Goal: Task Accomplishment & Management: Complete application form

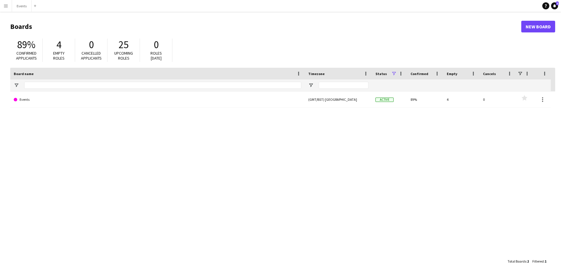
click at [4, 6] on app-icon "Menu" at bounding box center [6, 6] width 5 height 5
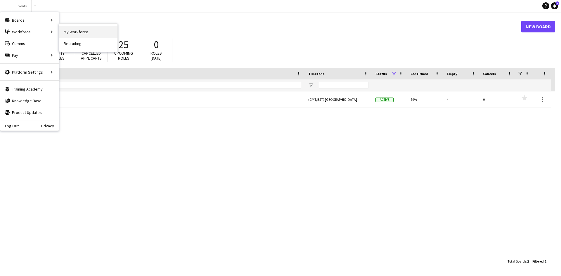
click at [72, 31] on link "My Workforce" at bounding box center [88, 32] width 58 height 12
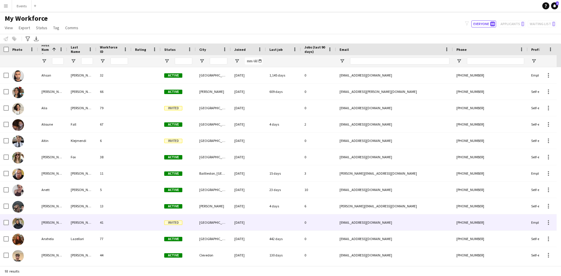
click at [12, 225] on div at bounding box center [23, 223] width 29 height 16
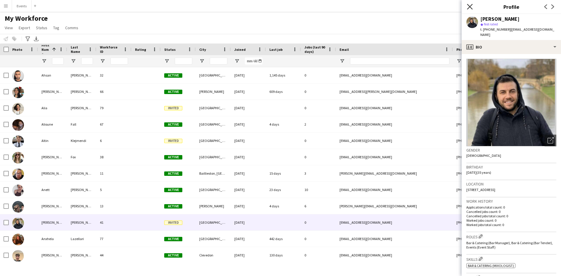
click at [471, 6] on icon at bounding box center [470, 7] width 6 height 6
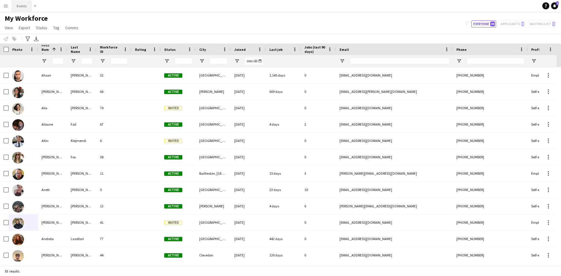
click at [25, 5] on button "Events Close" at bounding box center [22, 5] width 20 height 11
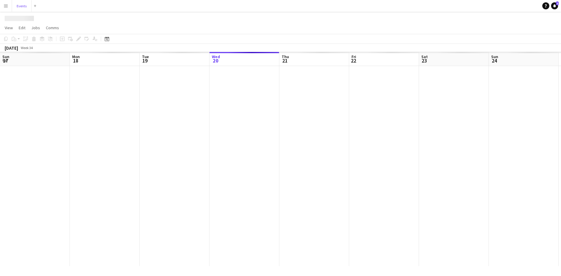
scroll to position [0, 140]
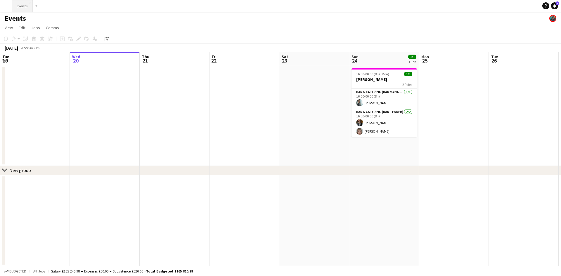
click at [15, 5] on button "Events Close" at bounding box center [22, 5] width 21 height 11
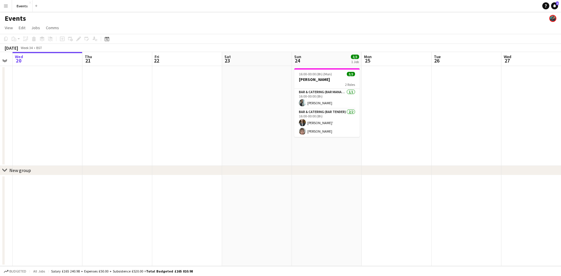
drag, startPoint x: 313, startPoint y: 109, endPoint x: 115, endPoint y: 114, distance: 198.3
click at [123, 114] on app-calendar-viewport "Sun 17 Mon 18 Tue 19 Wed 20 Thu 21 Fri 22 Sat 23 Sun 24 3/3 1 Job Mon 25 Tue 26…" at bounding box center [280, 159] width 561 height 214
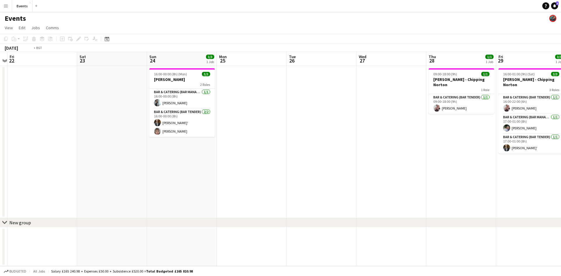
drag, startPoint x: 457, startPoint y: 155, endPoint x: 46, endPoint y: 119, distance: 412.9
click at [92, 130] on app-calendar-viewport "Tue 19 Wed 20 Thu 21 Fri 22 Sat 23 Sun 24 3/3 1 Job Mon 25 Tue 26 Wed 27 Thu 28…" at bounding box center [280, 159] width 561 height 214
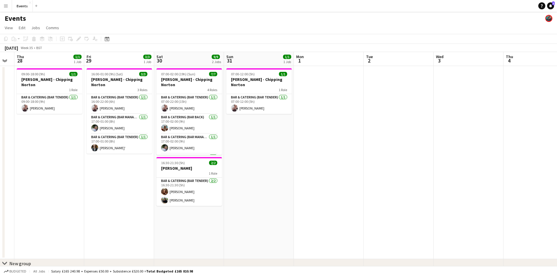
drag, startPoint x: 271, startPoint y: 162, endPoint x: 30, endPoint y: 151, distance: 240.8
click at [104, 162] on app-calendar-viewport "Mon 25 Tue 26 Wed 27 Thu 28 1/1 1 Job Fri 29 3/3 1 Job Sat 30 9/9 2 Jobs Sun 31…" at bounding box center [278, 169] width 557 height 234
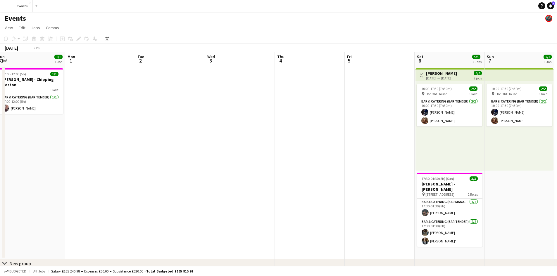
drag, startPoint x: 459, startPoint y: 193, endPoint x: 40, endPoint y: 128, distance: 424.0
click at [89, 142] on app-calendar-viewport "Fri 29 3/3 1 Job Sat 30 9/9 2 Jobs Sun 31 1/1 1 Job Mon 1 Tue 2 Wed 3 Thu 4 Fri…" at bounding box center [278, 169] width 557 height 234
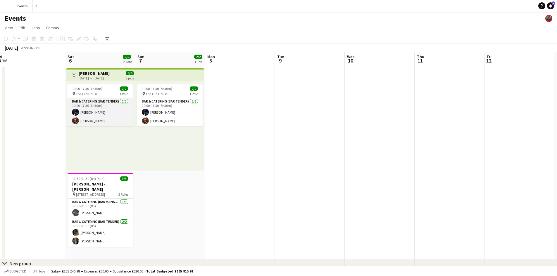
scroll to position [0, 229]
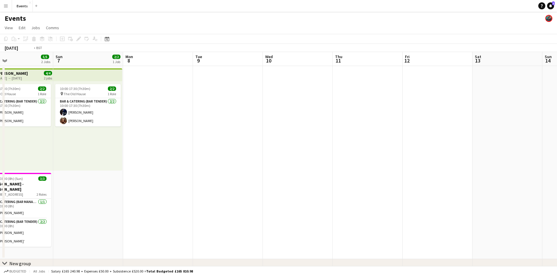
drag, startPoint x: 233, startPoint y: 123, endPoint x: 113, endPoint y: 127, distance: 119.9
click at [124, 130] on app-calendar-viewport "Wed 3 Thu 4 Fri 5 Sat 6 5/5 2 Jobs Sun 7 2/2 1 Job Mon 8 Tue 9 Wed 10 Thu 11 Fr…" at bounding box center [278, 169] width 557 height 234
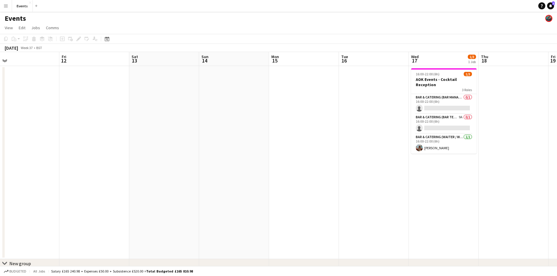
drag, startPoint x: 448, startPoint y: 182, endPoint x: 98, endPoint y: 127, distance: 353.9
click at [98, 127] on app-calendar-viewport "Mon 8 Tue 9 Wed 10 Thu 11 Fri 12 Sat 13 Sun 14 Mon 15 Tue 16 Wed 17 1/3 1 Job T…" at bounding box center [278, 169] width 557 height 234
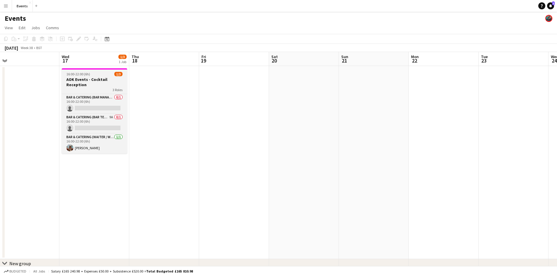
scroll to position [0, 188]
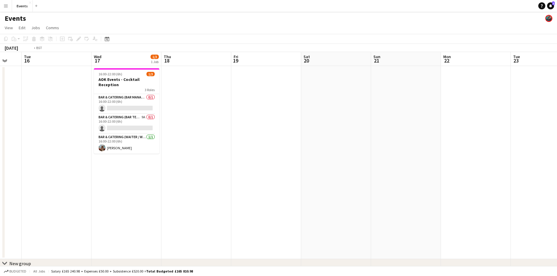
click at [146, 173] on app-calendar-viewport "Sat 13 Sun 14 Mon 15 Tue 16 Wed 17 1/3 1 Job Thu 18 Fri 19 Sat 20 Sun 21 Mon 22…" at bounding box center [278, 169] width 557 height 234
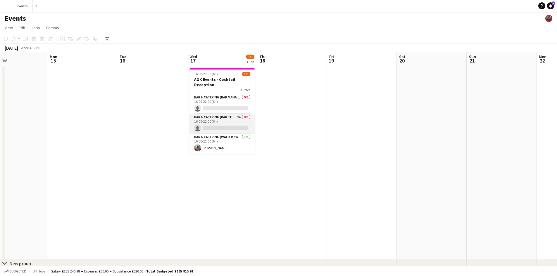
click at [225, 124] on app-card-role "Bar & Catering (Bar Tender) 9A 0/1 16:00-22:00 (6h) single-neutral-actions" at bounding box center [221, 124] width 65 height 20
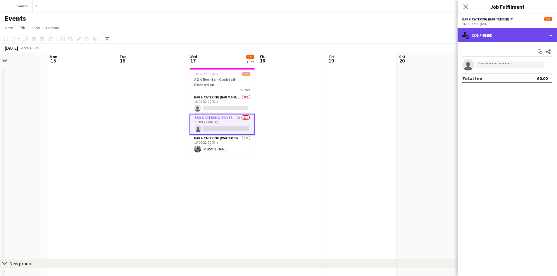
click at [498, 34] on div "single-neutral-actions-check-2 Confirmed" at bounding box center [507, 35] width 99 height 14
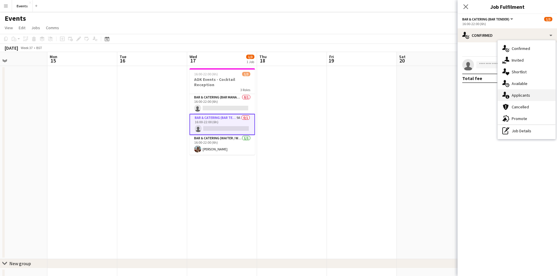
click at [504, 92] on icon "single-neutral-actions-information" at bounding box center [505, 95] width 7 height 7
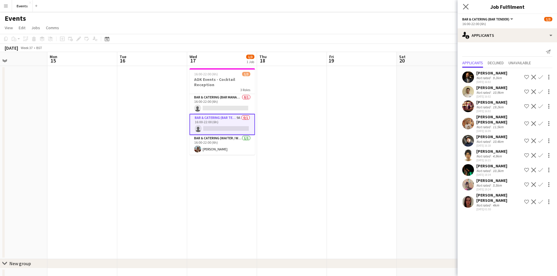
click at [469, 8] on app-icon "Close pop-in" at bounding box center [466, 7] width 8 height 8
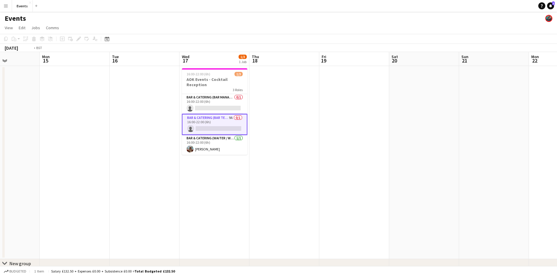
drag, startPoint x: 515, startPoint y: 161, endPoint x: 157, endPoint y: 174, distance: 358.1
click at [243, 179] on app-calendar-viewport "Fri 12 Sat 13 Sun 14 Mon 15 Tue 16 Wed 17 1/3 1 Job Thu 18 Fri 19 Sat 20 Sun 21…" at bounding box center [278, 169] width 557 height 234
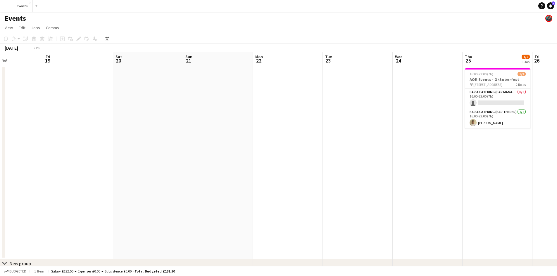
drag, startPoint x: 409, startPoint y: 182, endPoint x: 27, endPoint y: 155, distance: 383.6
click at [124, 176] on app-calendar-viewport "Tue 16 Wed 17 1/3 1 Job Thu 18 Fri 19 Sat 20 Sun 21 Mon 22 Tue 23 Wed 24 Thu 25…" at bounding box center [278, 169] width 557 height 234
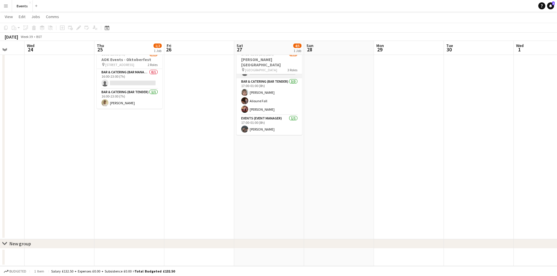
scroll to position [0, 0]
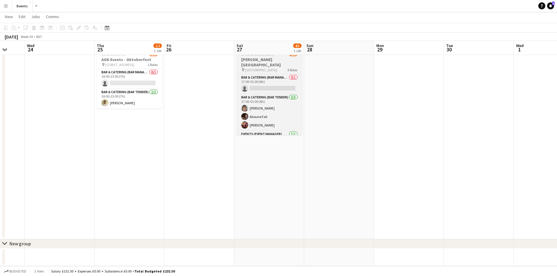
click at [259, 65] on h3 "Henry Bonas - Winchester House" at bounding box center [269, 62] width 65 height 11
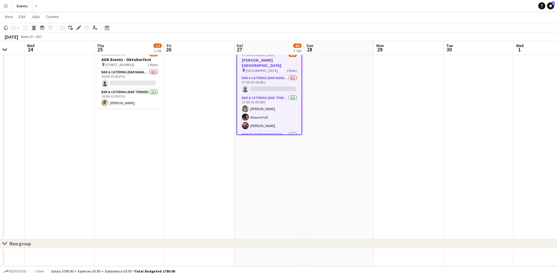
click at [34, 28] on icon "Delete" at bounding box center [34, 27] width 5 height 5
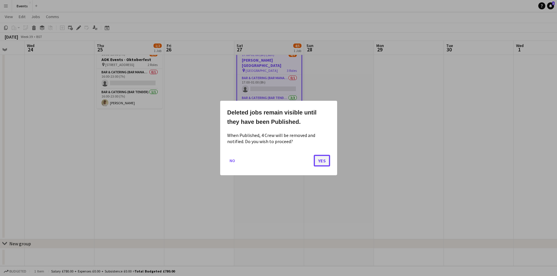
click at [322, 161] on button "Yes" at bounding box center [322, 161] width 16 height 12
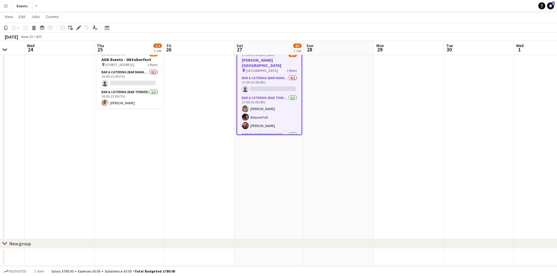
scroll to position [19, 0]
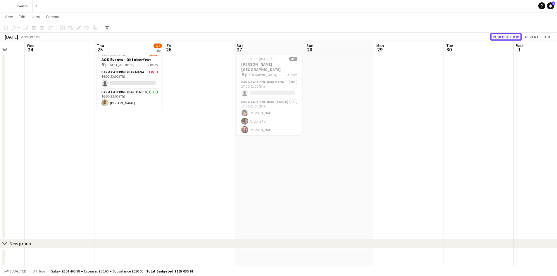
click at [501, 38] on button "Publish 1 job" at bounding box center [505, 37] width 31 height 8
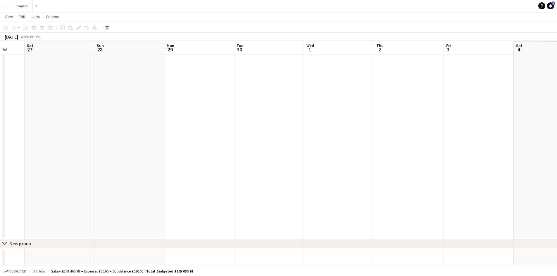
drag, startPoint x: 374, startPoint y: 107, endPoint x: 109, endPoint y: 132, distance: 265.7
click at [119, 119] on app-calendar-viewport "Wed 24 Thu 25 1/2 1 Job Fri 26 Sat 27 Sun 28 Mon 29 Tue 30 Wed 1 Thu 2 Fri 3 Sa…" at bounding box center [278, 135] width 557 height 263
drag, startPoint x: 306, startPoint y: 105, endPoint x: 199, endPoint y: 95, distance: 107.5
click at [213, 95] on app-calendar-viewport "Thu 25 1/2 1 Job Fri 26 Sat 27 Sun 28 Mon 29 Tue 30 Wed 1 Thu 2 Fri 3 Sat 4 Sun…" at bounding box center [278, 135] width 557 height 263
click at [224, 104] on app-calendar-viewport "Mon 29 Tue 30 Wed 1 Thu 2 Fri 3 Sat 4 Sun 5 Mon 6 Tue 7 Wed 8 Thu 9 Fri 10 Sat …" at bounding box center [278, 135] width 557 height 263
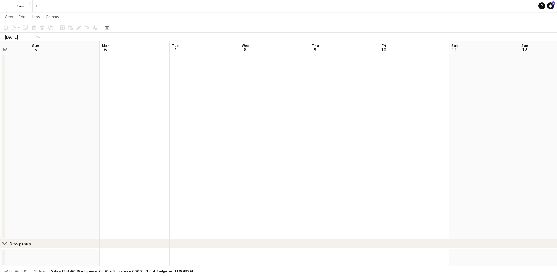
click at [222, 127] on app-calendar-viewport "Thu 2 Fri 3 Sat 4 Sun 5 Mon 6 Tue 7 Wed 8 Thu 9 Fri 10 Sat 11 Sun 12 Mon 13 Tue…" at bounding box center [278, 135] width 557 height 263
click at [236, 68] on app-date-cell at bounding box center [230, 142] width 70 height 193
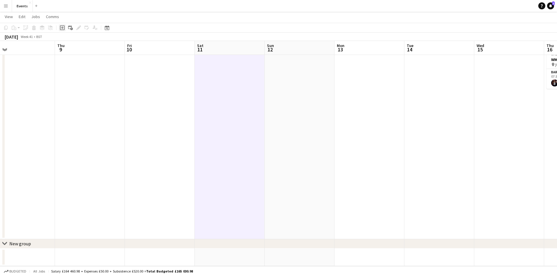
click at [65, 27] on div "Add job" at bounding box center [62, 27] width 7 height 7
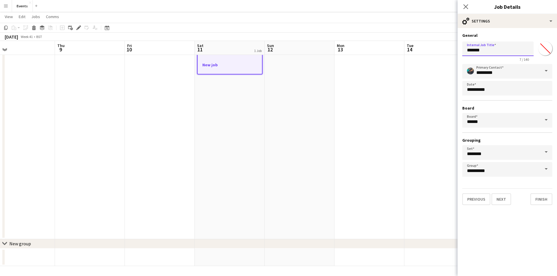
drag, startPoint x: 471, startPoint y: 51, endPoint x: 437, endPoint y: 51, distance: 34.2
click at [437, 51] on body "Menu Boards Boards Boards All jobs Status Workforce Workforce My Workforce Recr…" at bounding box center [278, 129] width 557 height 296
type input "**********"
click at [496, 200] on button "Next" at bounding box center [501, 200] width 20 height 12
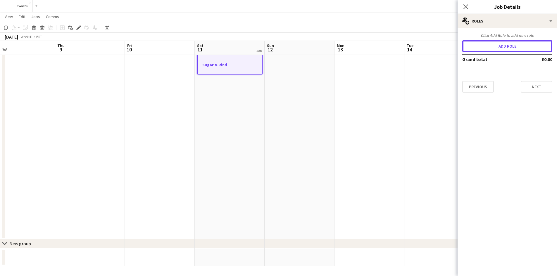
drag, startPoint x: 516, startPoint y: 50, endPoint x: 488, endPoint y: 81, distance: 42.0
click at [516, 50] on button "Add role" at bounding box center [507, 46] width 90 height 12
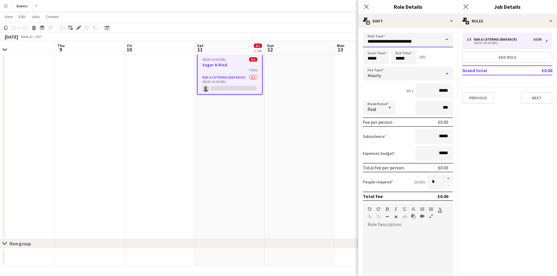
click at [412, 44] on input "**********" at bounding box center [408, 40] width 90 height 15
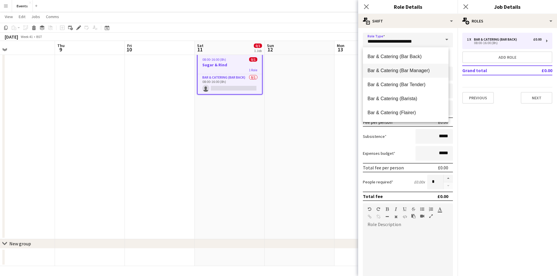
click at [402, 70] on span "Bar & Catering (Bar Manager)" at bounding box center [405, 71] width 76 height 6
type input "**********"
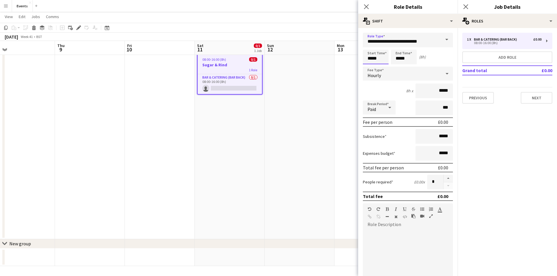
click at [381, 60] on input "*****" at bounding box center [376, 57] width 26 height 15
click at [373, 47] on div at bounding box center [370, 47] width 12 height 6
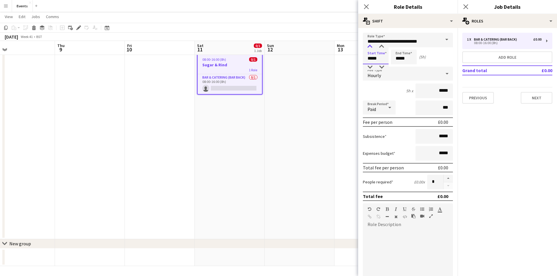
click at [373, 47] on div at bounding box center [370, 47] width 12 height 6
type input "*****"
click at [373, 47] on div at bounding box center [370, 47] width 12 height 6
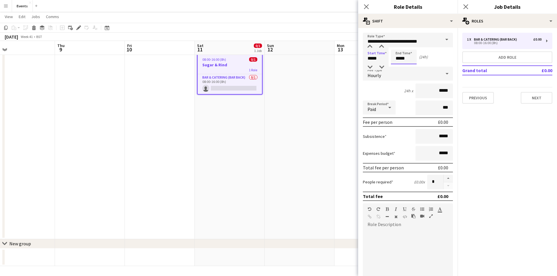
click at [399, 59] on input "*****" at bounding box center [404, 57] width 26 height 15
click at [400, 48] on div at bounding box center [398, 47] width 12 height 6
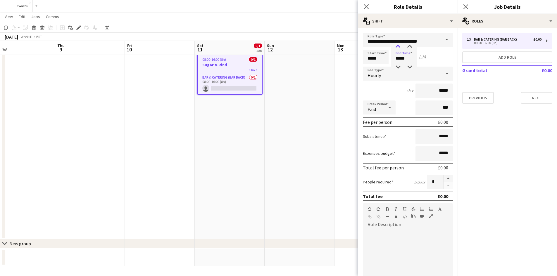
click at [400, 48] on div at bounding box center [398, 47] width 12 height 6
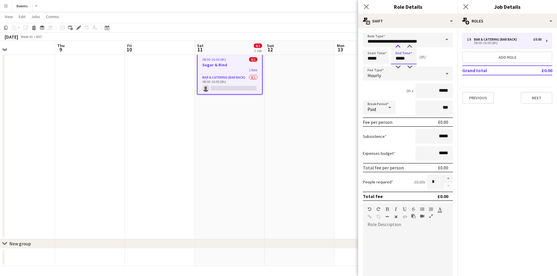
type input "*****"
click at [400, 48] on div at bounding box center [398, 47] width 12 height 6
click at [391, 71] on div "Hourly" at bounding box center [402, 74] width 78 height 14
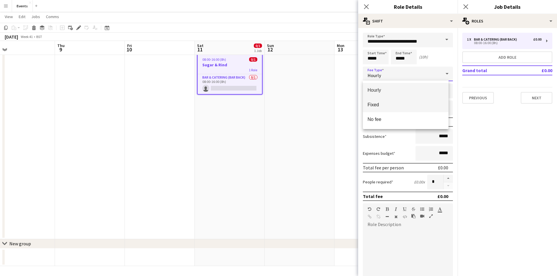
click at [389, 103] on span "Fixed" at bounding box center [405, 105] width 76 height 6
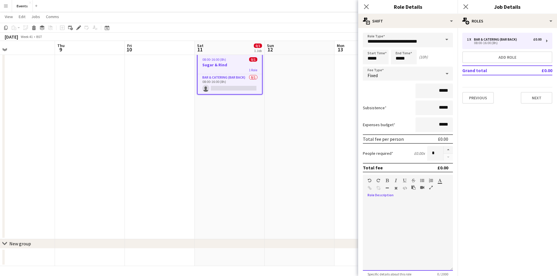
click at [380, 225] on div at bounding box center [408, 236] width 90 height 70
paste div
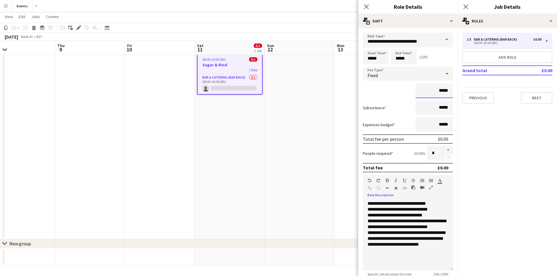
click at [436, 91] on input "*****" at bounding box center [433, 91] width 37 height 15
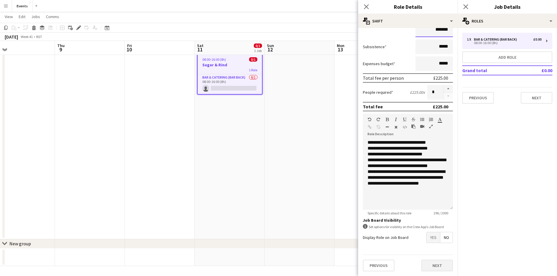
type input "*******"
drag, startPoint x: 431, startPoint y: 268, endPoint x: 425, endPoint y: 239, distance: 30.2
click at [431, 266] on button "Next" at bounding box center [437, 266] width 32 height 12
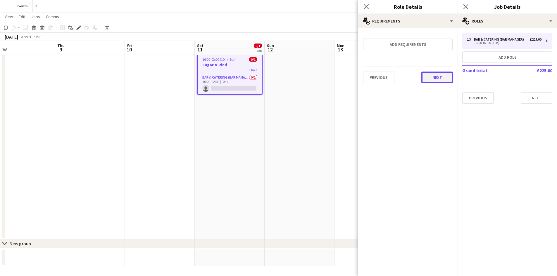
click at [436, 80] on button "Next" at bounding box center [437, 78] width 32 height 12
click at [437, 79] on button "Finish" at bounding box center [442, 79] width 22 height 12
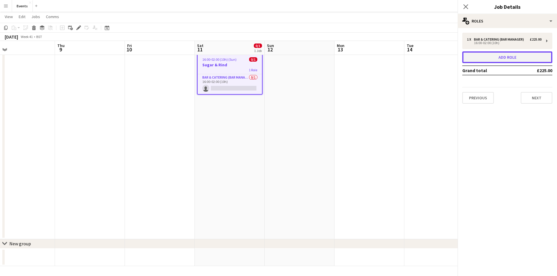
click at [488, 54] on button "Add role" at bounding box center [507, 57] width 90 height 12
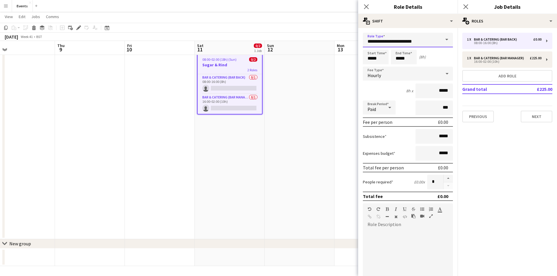
drag, startPoint x: 432, startPoint y: 39, endPoint x: 429, endPoint y: 44, distance: 5.8
click at [432, 39] on input "**********" at bounding box center [408, 40] width 90 height 15
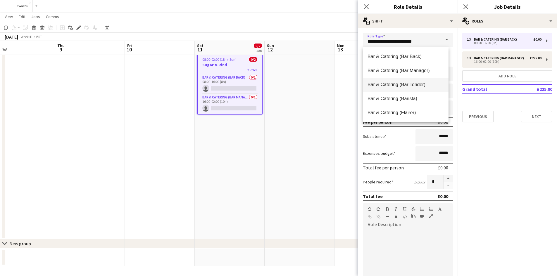
click at [425, 80] on mat-option "Bar & Catering (Bar Tender)" at bounding box center [406, 85] width 86 height 14
type input "**********"
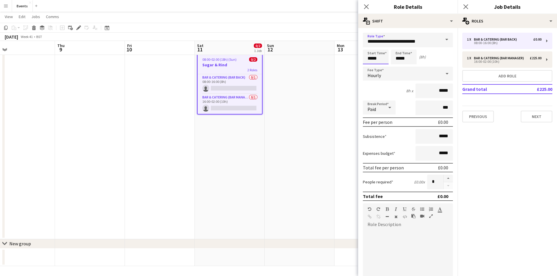
click at [375, 62] on input "*****" at bounding box center [376, 57] width 26 height 15
click at [372, 46] on div at bounding box center [370, 47] width 12 height 6
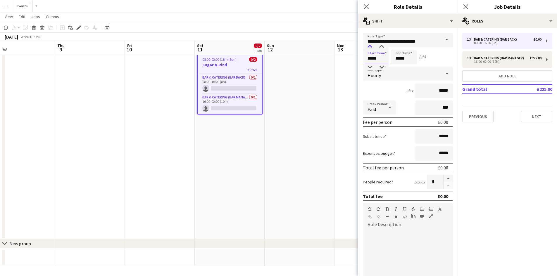
click at [372, 46] on div at bounding box center [370, 47] width 12 height 6
type input "*****"
click at [372, 46] on div at bounding box center [370, 47] width 12 height 6
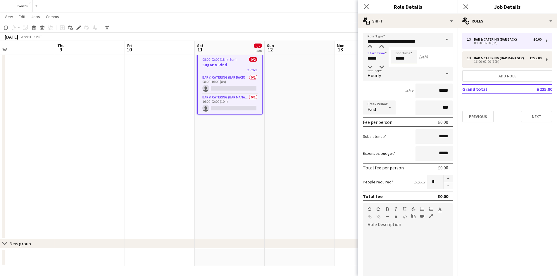
click at [394, 56] on input "*****" at bounding box center [404, 57] width 26 height 15
click at [395, 46] on div at bounding box center [398, 47] width 12 height 6
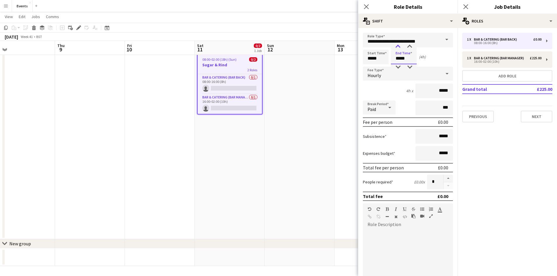
click at [395, 46] on div at bounding box center [398, 47] width 12 height 6
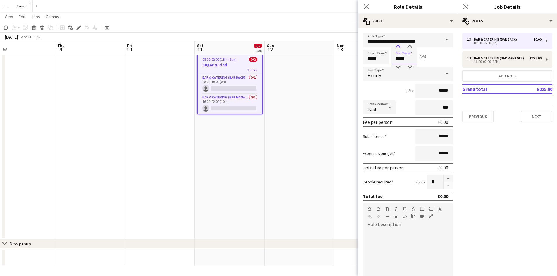
type input "*****"
click at [395, 46] on div at bounding box center [398, 47] width 12 height 6
click at [388, 72] on div "Hourly" at bounding box center [402, 74] width 78 height 14
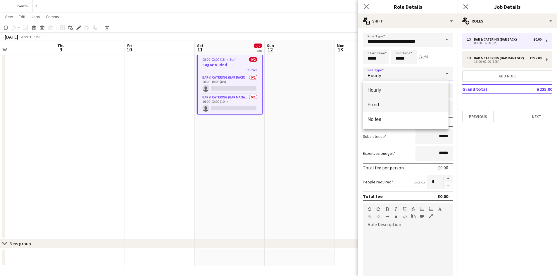
click at [381, 102] on span "Fixed" at bounding box center [405, 105] width 76 height 6
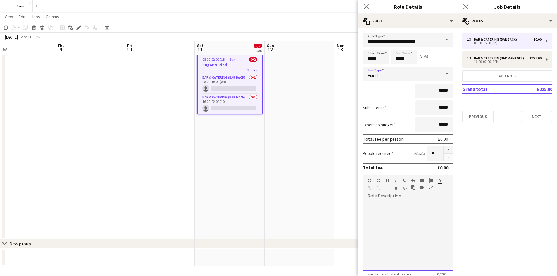
click at [389, 202] on div at bounding box center [408, 236] width 90 height 70
paste div
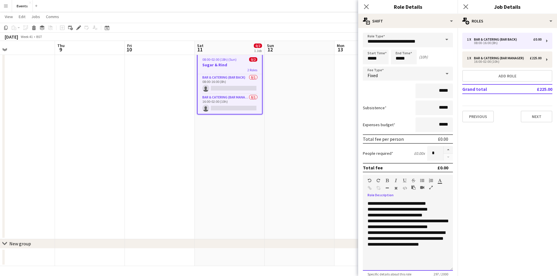
click at [428, 203] on td "**********" at bounding box center [408, 226] width 82 height 50
click at [371, 203] on td "**********" at bounding box center [408, 226] width 82 height 50
click at [413, 203] on td "**********" at bounding box center [408, 226] width 82 height 50
click at [428, 203] on td "**********" at bounding box center [408, 226] width 82 height 50
click at [413, 205] on td "**********" at bounding box center [408, 226] width 82 height 50
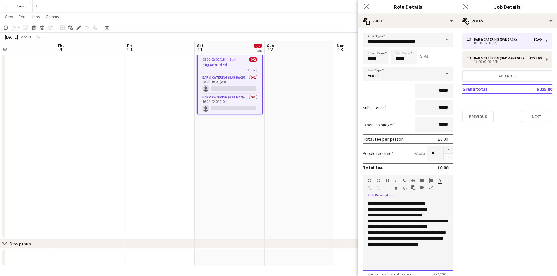
click at [428, 203] on td "**********" at bounding box center [408, 226] width 82 height 50
click at [437, 89] on input "*****" at bounding box center [433, 91] width 37 height 15
type input "**"
type input "****"
click at [423, 207] on td "**********" at bounding box center [408, 226] width 82 height 50
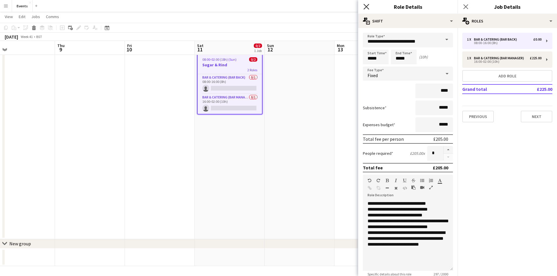
click at [369, 7] on icon "Close pop-in" at bounding box center [366, 7] width 6 height 6
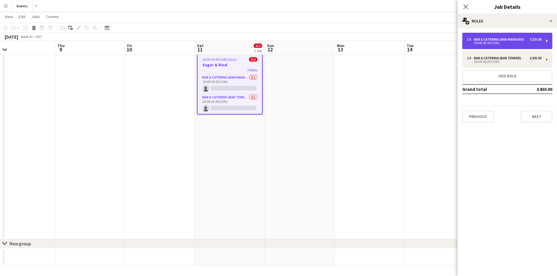
click at [484, 45] on div "1 x Bar & Catering (Bar Manager) £225.00 16:00-02:00 (10h)" at bounding box center [507, 41] width 90 height 16
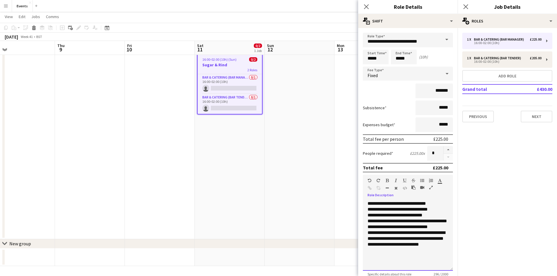
click at [371, 204] on td "**********" at bounding box center [408, 226] width 83 height 50
click at [437, 91] on input "*******" at bounding box center [433, 91] width 37 height 15
type input "**"
type input "****"
click at [522, 116] on button "Next" at bounding box center [537, 117] width 32 height 12
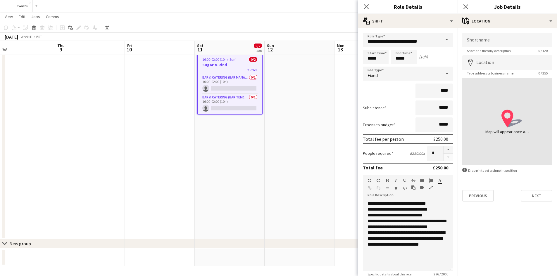
click at [495, 39] on input "Shortname" at bounding box center [507, 40] width 90 height 15
type input "**********"
click at [532, 62] on input "Location" at bounding box center [507, 62] width 90 height 15
type input "**********"
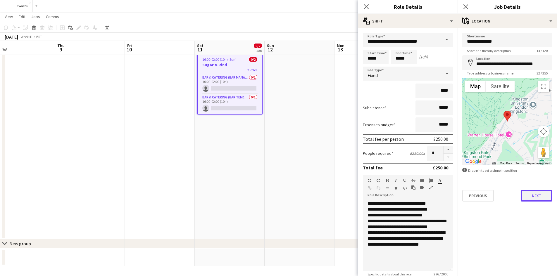
click at [539, 190] on button "Next" at bounding box center [537, 196] width 32 height 12
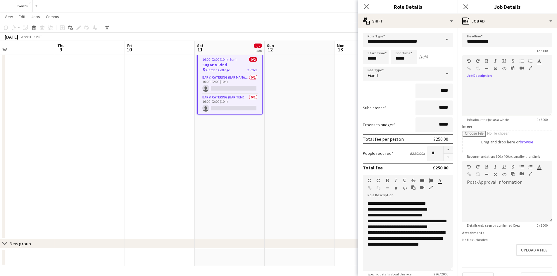
click at [483, 80] on div at bounding box center [507, 96] width 90 height 39
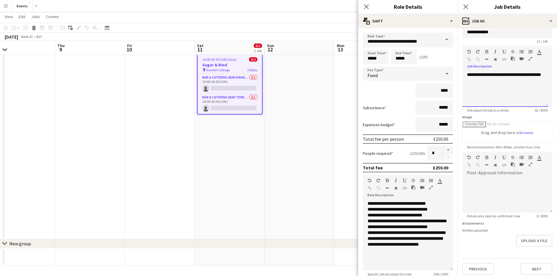
scroll to position [13, 0]
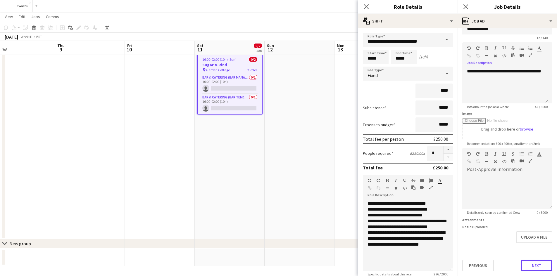
click at [538, 264] on button "Next" at bounding box center [537, 266] width 32 height 12
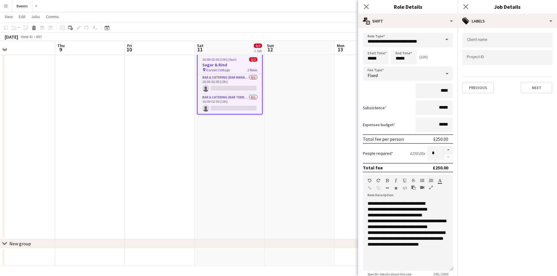
scroll to position [0, 0]
click at [474, 42] on input "Type to search client labels..." at bounding box center [507, 41] width 81 height 5
type input "*****"
click at [483, 57] on div "Sugar & Rind" at bounding box center [507, 58] width 90 height 14
click at [534, 86] on button "Next" at bounding box center [537, 88] width 32 height 12
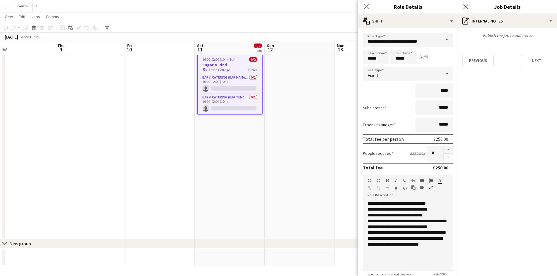
click at [535, 68] on div "Publish the job to add notes Previous Next" at bounding box center [507, 49] width 99 height 43
click at [536, 65] on button "Next" at bounding box center [537, 61] width 32 height 12
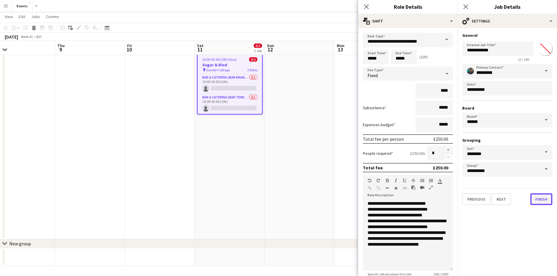
click at [538, 204] on button "Finish" at bounding box center [541, 200] width 22 height 12
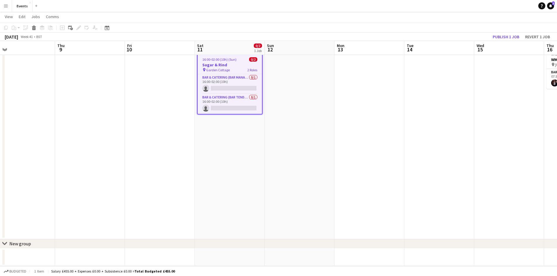
click at [222, 68] on span "Garden Cottage" at bounding box center [218, 70] width 24 height 4
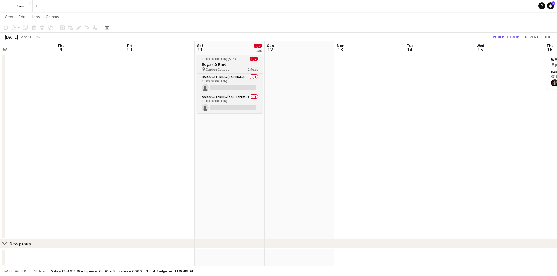
click at [231, 60] on span "16:00-02:00 (10h) (Sun)" at bounding box center [219, 59] width 34 height 4
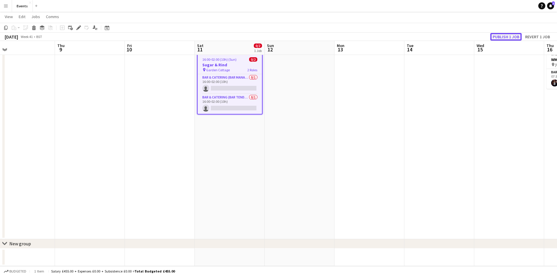
click at [502, 39] on button "Publish 1 job" at bounding box center [505, 37] width 31 height 8
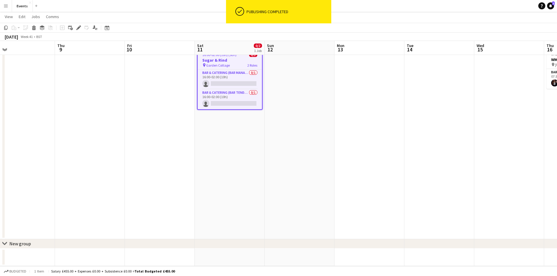
click at [223, 99] on app-card-role "Bar & Catering (Bar Tender) 0/1 16:00-02:00 (10h) single-neutral-actions" at bounding box center [230, 99] width 64 height 20
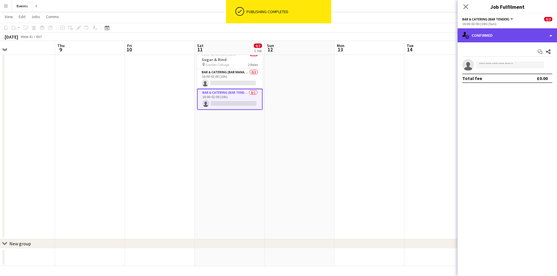
click at [501, 34] on div "single-neutral-actions-check-2 Confirmed" at bounding box center [507, 35] width 99 height 14
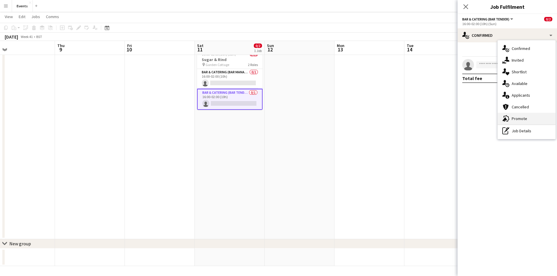
click at [518, 116] on div "advertising-megaphone Promote" at bounding box center [527, 119] width 58 height 12
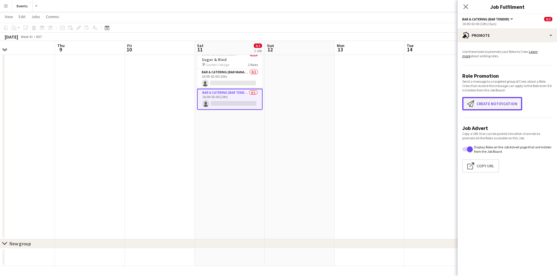
click at [506, 110] on button "Create notification Create notification" at bounding box center [492, 103] width 60 height 13
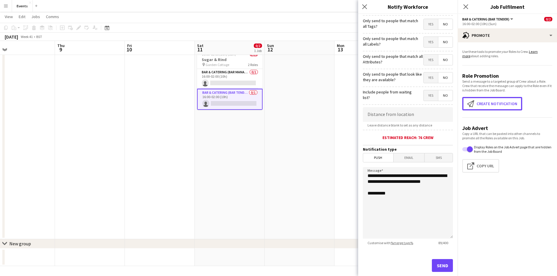
scroll to position [46, 0]
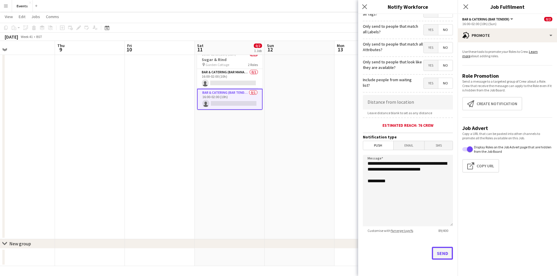
click at [437, 253] on button "Send" at bounding box center [442, 253] width 21 height 13
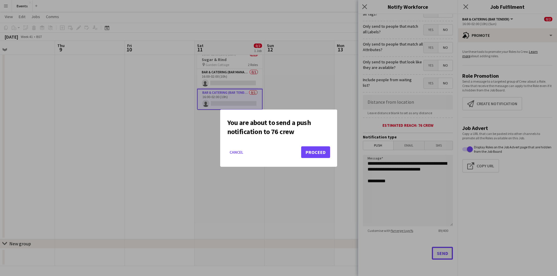
scroll to position [0, 0]
click at [322, 153] on button "Proceed" at bounding box center [315, 152] width 29 height 12
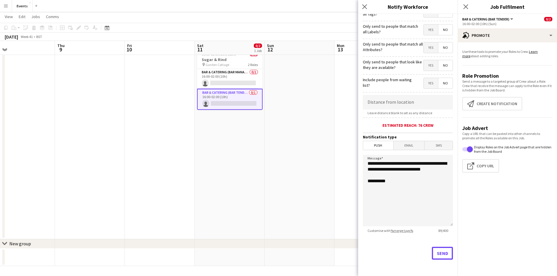
scroll to position [19, 0]
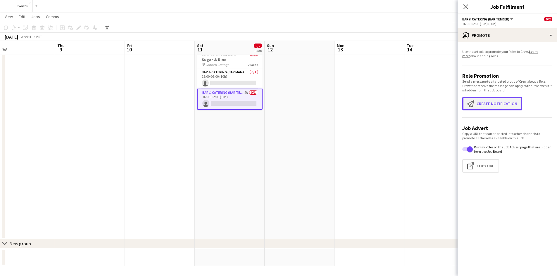
click at [482, 103] on button "Create notification Create notification" at bounding box center [492, 103] width 60 height 13
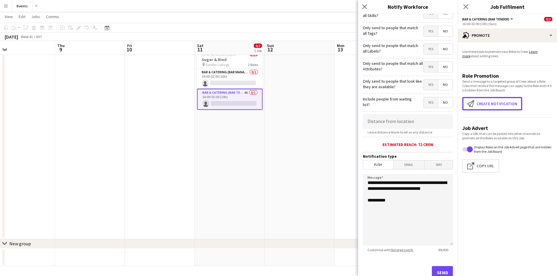
scroll to position [46, 0]
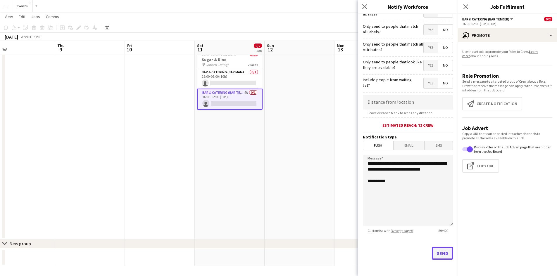
click at [436, 250] on button "Send" at bounding box center [442, 253] width 21 height 13
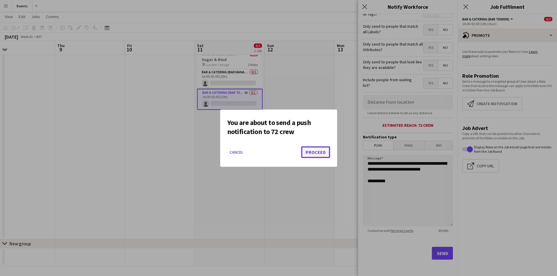
click at [322, 153] on button "Proceed" at bounding box center [315, 152] width 29 height 12
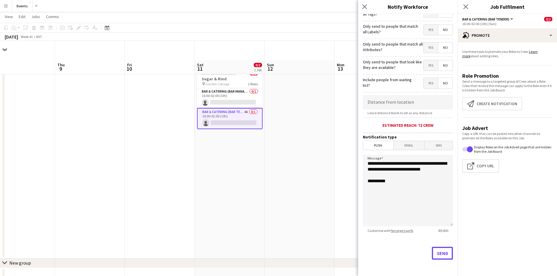
scroll to position [19, 0]
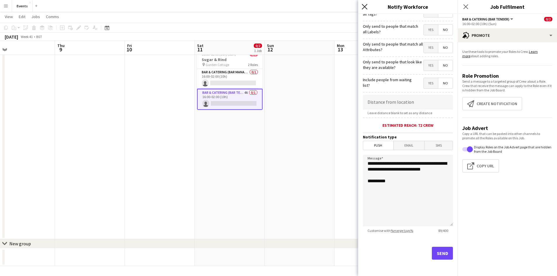
click at [362, 6] on icon "Close pop-in" at bounding box center [365, 7] width 6 height 6
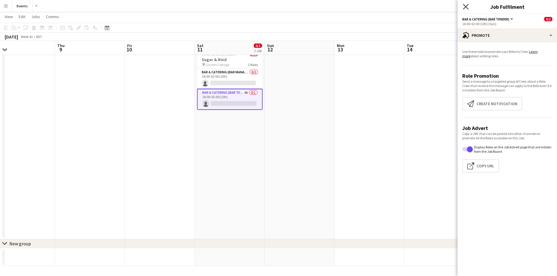
click at [466, 7] on icon at bounding box center [466, 7] width 6 height 6
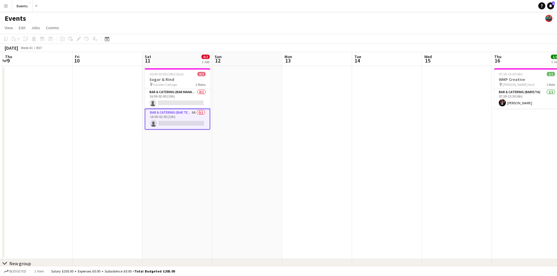
scroll to position [0, 135]
drag, startPoint x: 315, startPoint y: 156, endPoint x: 269, endPoint y: 173, distance: 49.0
click at [269, 173] on app-calendar-viewport "Tue 7 Wed 8 Thu 9 Fri 10 Sat 11 0/2 1 Job Sun 12 Mon 13 Tue 14 Wed 15 Thu 16 1/…" at bounding box center [278, 169] width 557 height 234
drag, startPoint x: 474, startPoint y: 152, endPoint x: 92, endPoint y: 212, distance: 387.0
click at [102, 212] on app-calendar-viewport "Tue 7 Wed 8 Thu 9 Fri 10 Sat 11 0/2 1 Job Sun 12 Mon 13 Tue 14 Wed 15 Thu 16 1/…" at bounding box center [278, 169] width 557 height 234
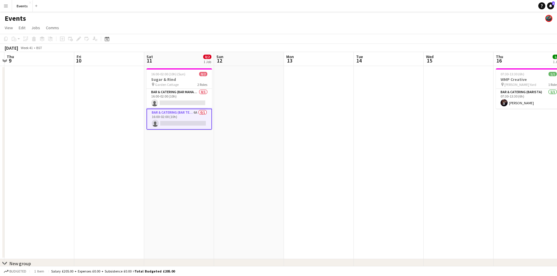
scroll to position [0, 228]
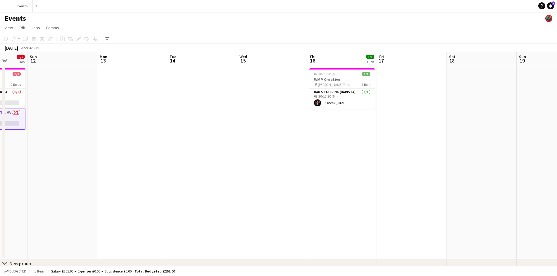
drag, startPoint x: 265, startPoint y: 157, endPoint x: 290, endPoint y: 161, distance: 26.0
click at [289, 161] on app-calendar-viewport "Thu 9 Fri 10 Sat 11 0/2 1 Job Sun 12 Mon 13 Tue 14 Wed 15 Thu 16 1/1 1 Job Fri …" at bounding box center [278, 169] width 557 height 234
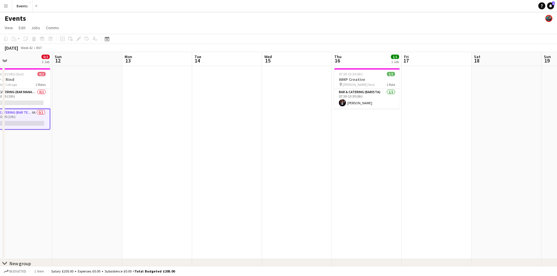
drag, startPoint x: 52, startPoint y: 164, endPoint x: 219, endPoint y: 168, distance: 167.0
click at [213, 166] on app-calendar-viewport "Thu 9 Fri 10 Sat 11 0/2 1 Job Sun 12 Mon 13 Tue 14 Wed 15 Thu 16 1/1 1 Job Fri …" at bounding box center [278, 169] width 557 height 234
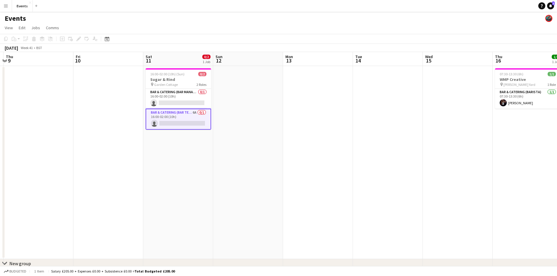
drag, startPoint x: 101, startPoint y: 176, endPoint x: 308, endPoint y: 172, distance: 207.3
click at [301, 174] on app-calendar-viewport "Tue 7 Wed 8 Thu 9 Fri 10 Sat 11 0/2 1 Job Sun 12 Mon 13 Tue 14 Wed 15 Thu 16 1/…" at bounding box center [278, 169] width 557 height 234
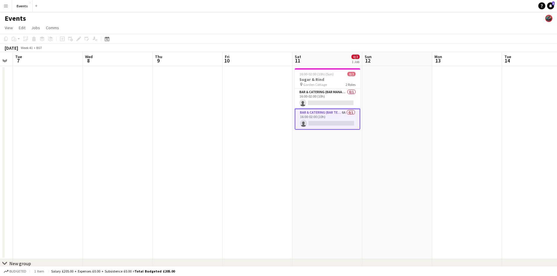
drag, startPoint x: 111, startPoint y: 170, endPoint x: 325, endPoint y: 167, distance: 214.3
click at [325, 167] on app-calendar-viewport "Sat 4 Sun 5 Mon 6 Tue 7 Wed 8 Thu 9 Fri 10 Sat 11 0/2 1 Job Sun 12 Mon 13 Tue 1…" at bounding box center [278, 169] width 557 height 234
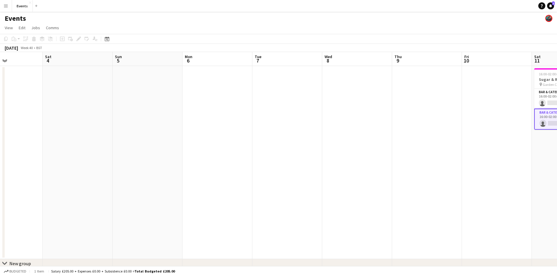
drag, startPoint x: 131, startPoint y: 165, endPoint x: 286, endPoint y: 164, distance: 155.2
click at [285, 164] on app-calendar-viewport "Wed 1 Thu 2 Fri 3 Sat 4 Sun 5 Mon 6 Tue 7 Wed 8 Thu 9 Fri 10 Sat 11 0/2 1 Job S…" at bounding box center [278, 169] width 557 height 234
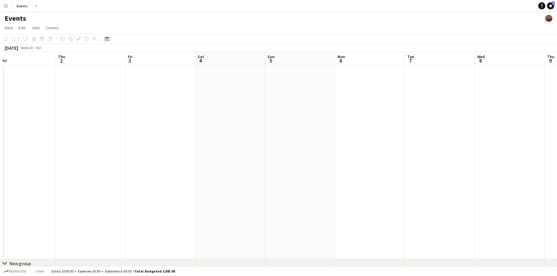
drag, startPoint x: 133, startPoint y: 133, endPoint x: 364, endPoint y: 134, distance: 231.5
click at [364, 134] on app-calendar-viewport "Mon 29 Tue 30 Wed 1 Thu 2 Fri 3 Sat 4 Sun 5 Mon 6 Tue 7 Wed 8 Thu 9 Fri 10 Sat …" at bounding box center [278, 169] width 557 height 234
drag, startPoint x: 223, startPoint y: 132, endPoint x: 323, endPoint y: 132, distance: 100.3
click at [323, 132] on app-calendar-viewport "Thu 25 1/2 1 Job Fri 26 Sat 27 Sun 28 Mon 29 Tue 30 Wed 1 Thu 2 Fri 3 Sat 4 Sun…" at bounding box center [278, 169] width 557 height 234
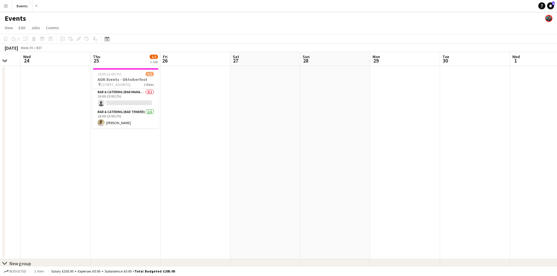
scroll to position [0, 132]
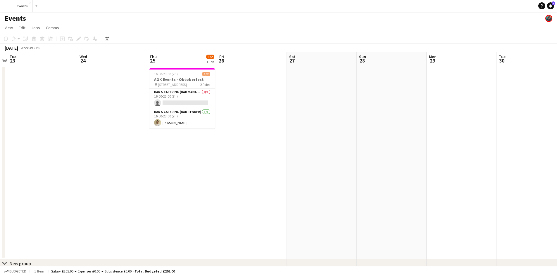
drag, startPoint x: 102, startPoint y: 136, endPoint x: 228, endPoint y: 131, distance: 126.4
click at [228, 131] on app-calendar-viewport "Sun 21 Mon 22 Tue 23 Wed 24 Thu 25 1/2 1 Job Fri 26 Sat 27 Sun 28 Mon 29 Tue 30…" at bounding box center [278, 169] width 557 height 234
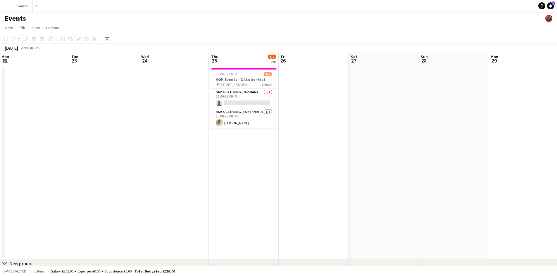
drag, startPoint x: 136, startPoint y: 140, endPoint x: 235, endPoint y: 146, distance: 99.3
click at [264, 144] on app-calendar-viewport "Sat 20 Sun 21 Mon 22 Tue 23 Wed 24 Thu 25 1/2 1 Job Fri 26 Sat 27 Sun 28 Mon 29…" at bounding box center [278, 169] width 557 height 234
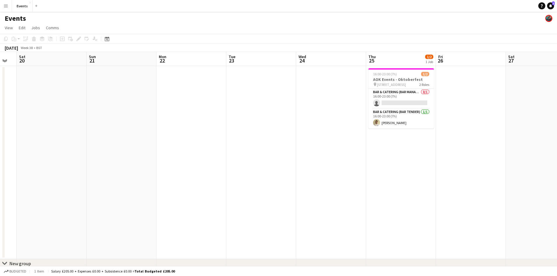
drag, startPoint x: 101, startPoint y: 160, endPoint x: 291, endPoint y: 162, distance: 190.0
click at [284, 160] on app-calendar-viewport "Thu 18 Fri 19 Sat 20 Sun 21 Mon 22 Tue 23 Wed 24 Thu 25 1/2 1 Job Fri 26 Sat 27…" at bounding box center [278, 169] width 557 height 234
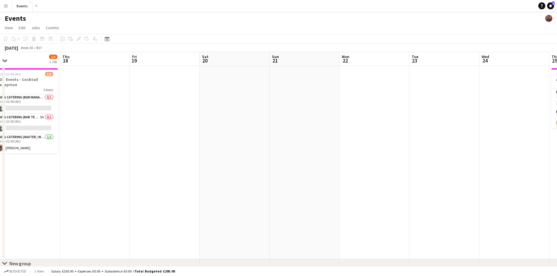
drag, startPoint x: 169, startPoint y: 163, endPoint x: 306, endPoint y: 167, distance: 137.2
click at [306, 167] on app-calendar-viewport "Mon 15 Tue 16 Wed 17 1/3 1 Job Thu 18 Fri 19 Sat 20 Sun 21 Mon 22 Tue 23 Wed 24…" at bounding box center [278, 169] width 557 height 234
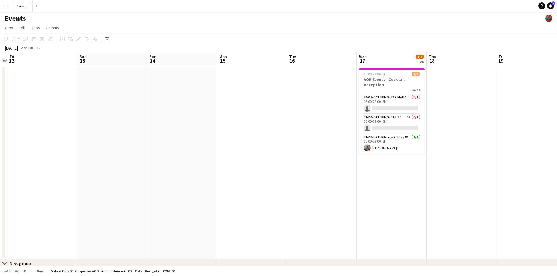
drag, startPoint x: 89, startPoint y: 168, endPoint x: 335, endPoint y: 166, distance: 245.6
click at [333, 166] on app-calendar-viewport "Wed 10 Thu 11 Fri 12 Sat 13 Sun 14 Mon 15 Tue 16 Wed 17 1/3 1 Job Thu 18 Fri 19…" at bounding box center [278, 169] width 557 height 234
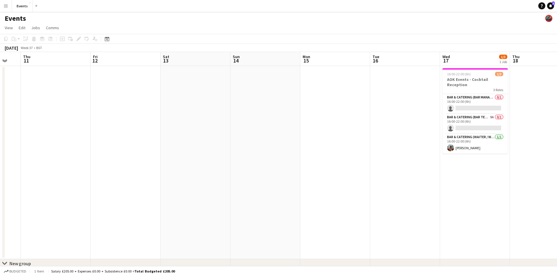
drag, startPoint x: 86, startPoint y: 162, endPoint x: 323, endPoint y: 163, distance: 237.4
click at [321, 163] on app-calendar-viewport "Tue 9 Wed 10 Thu 11 Fri 12 Sat 13 Sun 14 Mon 15 Tue 16 Wed 17 1/3 1 Job Thu 18 …" at bounding box center [278, 169] width 557 height 234
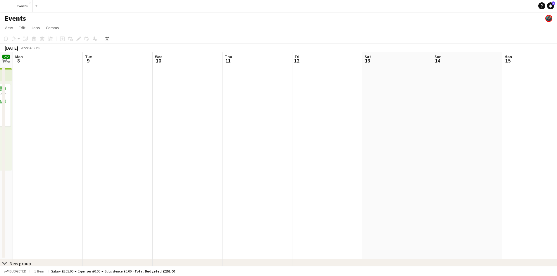
drag, startPoint x: 376, startPoint y: 163, endPoint x: 380, endPoint y: 163, distance: 4.7
click at [380, 163] on app-calendar-viewport "Sat 6 5/5 2 Jobs Sun 7 2/2 1 Job Mon 8 Tue 9 Wed 10 Thu 11 Fri 12 Sat 13 Sun 14…" at bounding box center [278, 169] width 557 height 234
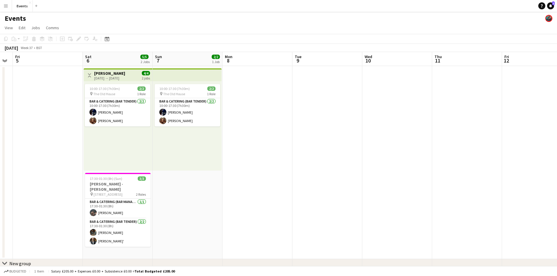
scroll to position [0, 122]
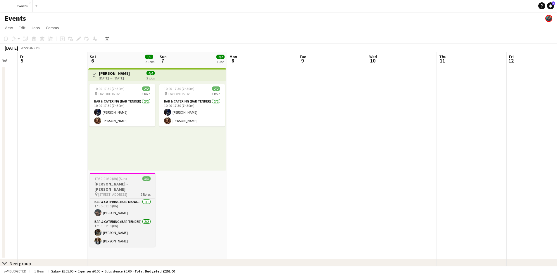
drag, startPoint x: 56, startPoint y: 158, endPoint x: 229, endPoint y: 185, distance: 174.4
click at [310, 173] on app-calendar-viewport "Wed 3 Thu 4 Fri 5 Sat 6 5/5 2 Jobs Sun 7 2/2 1 Job Mon 8 Tue 9 Wed 10 Thu 11 Fr…" at bounding box center [278, 169] width 557 height 234
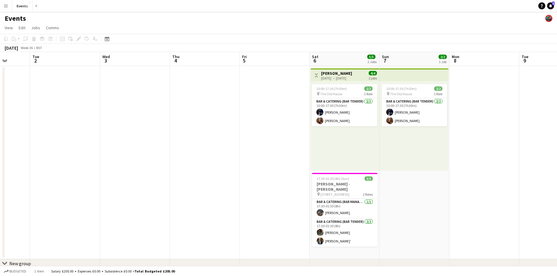
drag, startPoint x: 106, startPoint y: 185, endPoint x: 353, endPoint y: 179, distance: 247.1
click at [353, 179] on app-calendar-viewport "Sun 31 1/1 1 Job Mon 1 Tue 2 Wed 3 Thu 4 Fri 5 Sat 6 5/5 2 Jobs Sun 7 2/2 1 Job…" at bounding box center [278, 169] width 557 height 234
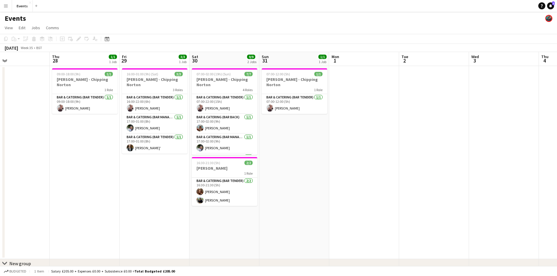
drag, startPoint x: 160, startPoint y: 186, endPoint x: 383, endPoint y: 181, distance: 223.1
click at [382, 181] on app-calendar-viewport "Mon 25 Tue 26 Wed 27 Thu 28 1/1 1 Job Fri 29 3/3 1 Job Sat 30 9/9 2 Jobs Sun 31…" at bounding box center [278, 169] width 557 height 234
click at [143, 142] on app-calendar-viewport "Mon 25 Tue 26 Wed 27 Thu 28 1/1 1 Job Fri 29 3/3 1 Job Sat 30 9/9 2 Jobs Sun 31…" at bounding box center [278, 169] width 557 height 234
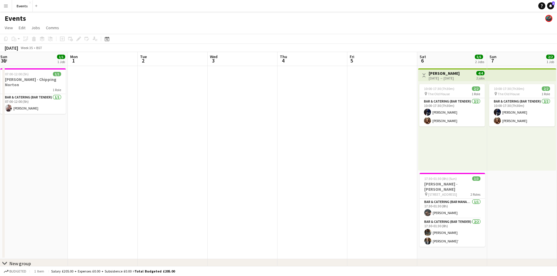
drag, startPoint x: 458, startPoint y: 184, endPoint x: 22, endPoint y: 126, distance: 439.8
click at [92, 133] on app-calendar-viewport "Fri 29 3/3 1 Job Sat 30 9/9 2 Jobs Sun 31 1/1 1 Job Mon 1 Tue 2 Wed 3 Thu 4 Fri…" at bounding box center [278, 169] width 557 height 234
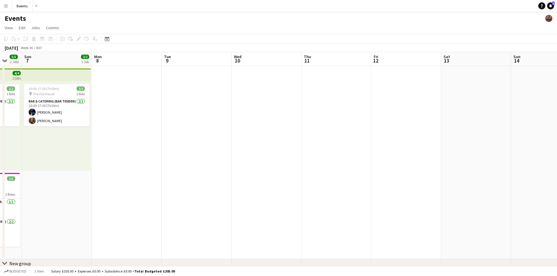
drag, startPoint x: 192, startPoint y: 108, endPoint x: 225, endPoint y: 107, distance: 33.1
click at [140, 100] on app-calendar-viewport "Thu 4 Fri 5 Sat 6 5/5 2 Jobs Sun 7 2/2 1 Job Mon 8 Tue 9 Wed 10 Thu 11 Fri 12 S…" at bounding box center [278, 169] width 557 height 234
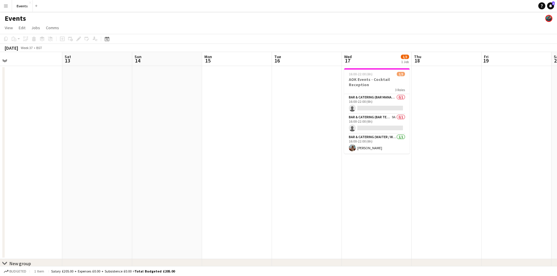
drag, startPoint x: 247, startPoint y: 139, endPoint x: 165, endPoint y: 126, distance: 83.8
click at [208, 132] on app-calendar-viewport "Wed 10 Thu 11 Fri 12 Sat 13 Sun 14 Mon 15 Tue 16 Wed 17 1/3 1 Job Thu 18 Fri 19…" at bounding box center [278, 169] width 557 height 234
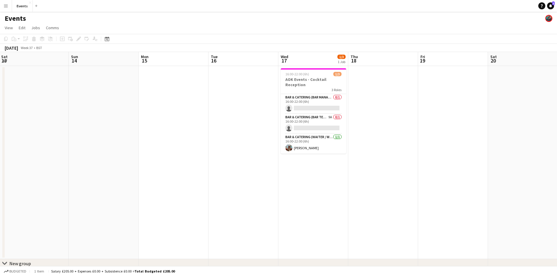
drag, startPoint x: 382, startPoint y: 186, endPoint x: 173, endPoint y: 188, distance: 209.0
click at [182, 188] on app-calendar-viewport "Thu 11 Fri 12 Sat 13 Sun 14 Mon 15 Tue 16 Wed 17 1/3 1 Job Thu 18 Fri 19 Sat 20…" at bounding box center [278, 169] width 557 height 234
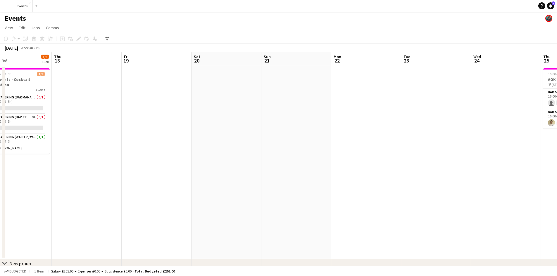
click at [254, 206] on app-calendar-viewport "Sun 14 Mon 15 Tue 16 Wed 17 1/3 1 Job Thu 18 Fri 19 Sat 20 Sun 21 Mon 22 Tue 23…" at bounding box center [278, 169] width 557 height 234
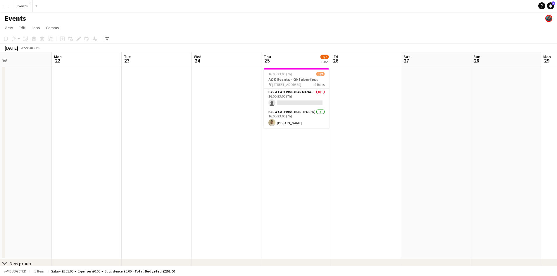
scroll to position [0, 169]
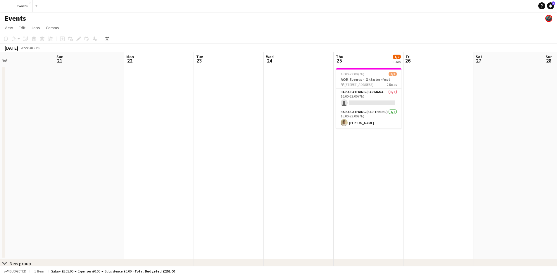
drag, startPoint x: 503, startPoint y: 184, endPoint x: 96, endPoint y: 172, distance: 407.4
click at [97, 172] on app-calendar-viewport "Thu 18 Fri 19 Sat 20 Sun 21 Mon 22 Tue 23 Wed 24 Thu 25 1/2 1 Job Fri 26 Sat 27…" at bounding box center [278, 169] width 557 height 234
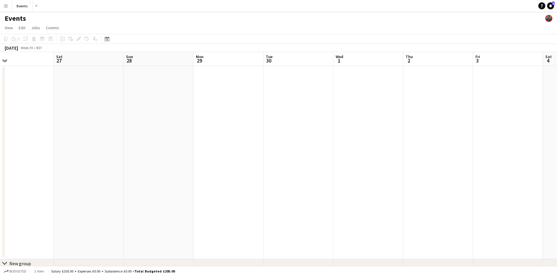
drag, startPoint x: 465, startPoint y: 167, endPoint x: 53, endPoint y: 150, distance: 411.7
click at [57, 150] on app-calendar-viewport "Tue 23 Wed 24 Thu 25 1/2 1 Job Fri 26 Sat 27 Sun 28 Mon 29 Tue 30 Wed 1 Thu 2 F…" at bounding box center [278, 169] width 557 height 234
drag, startPoint x: 409, startPoint y: 170, endPoint x: 57, endPoint y: 142, distance: 353.5
click at [57, 142] on app-calendar-viewport "Mon 29 Tue 30 Wed 1 Thu 2 Fri 3 Sat 4 Sun 5 Mon 6 Tue 7 Wed 8 Thu 9 Fri 10 Sat …" at bounding box center [278, 169] width 557 height 234
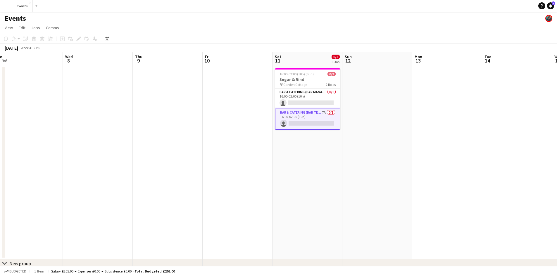
drag, startPoint x: 396, startPoint y: 172, endPoint x: 198, endPoint y: 173, distance: 197.3
click at [303, 177] on app-calendar-viewport "Sat 4 Sun 5 Mon 6 Tue 7 Wed 8 Thu 9 Fri 10 Sat 11 0/2 1 Job Sun 12 Mon 13 Tue 1…" at bounding box center [278, 169] width 557 height 234
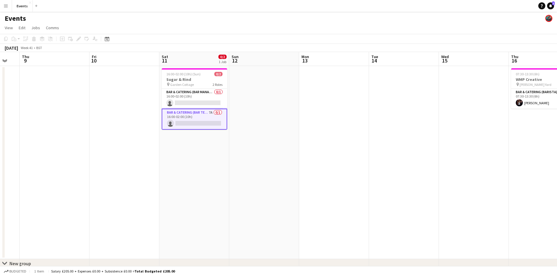
drag, startPoint x: 501, startPoint y: 158, endPoint x: 185, endPoint y: 134, distance: 316.7
click at [185, 134] on app-calendar-viewport "Mon 6 Tue 7 Wed 8 Thu 9 Fri 10 Sat 11 0/2 1 Job Sun 12 Mon 13 Tue 14 Wed 15 Thu…" at bounding box center [278, 169] width 557 height 234
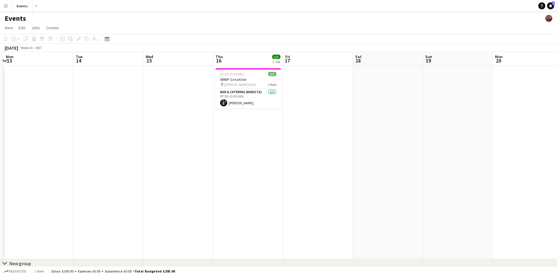
drag, startPoint x: 162, startPoint y: 135, endPoint x: 380, endPoint y: 140, distance: 218.2
click at [349, 142] on app-calendar-viewport "Fri 10 Sat 11 0/2 1 Job Sun 12 Mon 13 Tue 14 Wed 15 Thu 16 1/1 1 Job Fri 17 Sat…" at bounding box center [278, 169] width 557 height 234
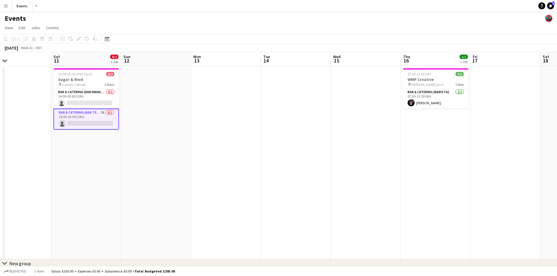
click at [86, 116] on app-card-role "Bar & Catering (Bar Tender) 7A 0/1 16:00-02:00 (10h) single-neutral-actions" at bounding box center [86, 119] width 65 height 21
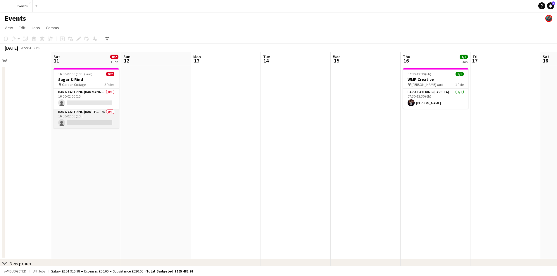
click at [86, 116] on app-card-role "Bar & Catering (Bar Tender) 7A 0/1 16:00-02:00 (10h) single-neutral-actions" at bounding box center [86, 119] width 65 height 20
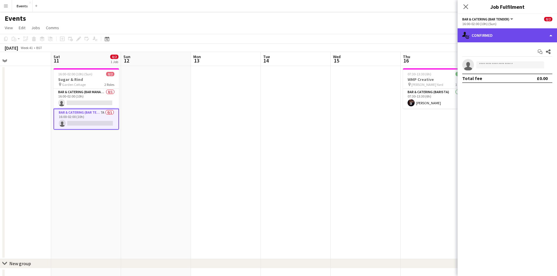
click at [484, 37] on div "single-neutral-actions-check-2 Confirmed" at bounding box center [507, 35] width 99 height 14
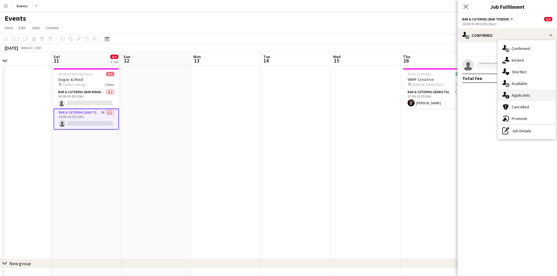
click at [530, 99] on div "single-neutral-actions-information Applicants" at bounding box center [527, 95] width 58 height 12
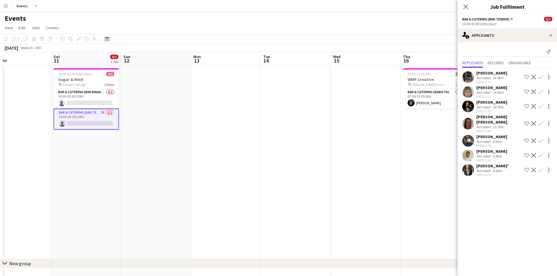
click at [540, 76] on app-icon "Confirm" at bounding box center [540, 77] width 5 height 5
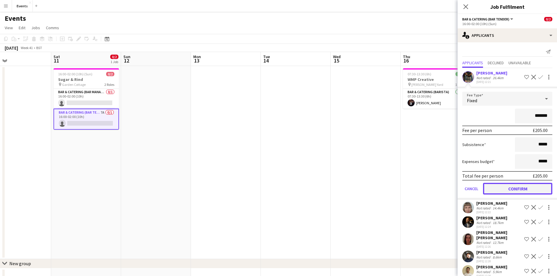
click at [519, 192] on button "Confirm" at bounding box center [517, 189] width 69 height 12
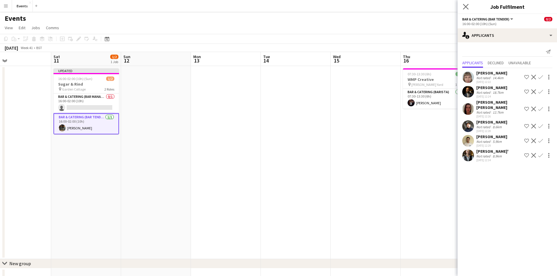
click at [466, 10] on app-icon "Close pop-in" at bounding box center [466, 7] width 8 height 8
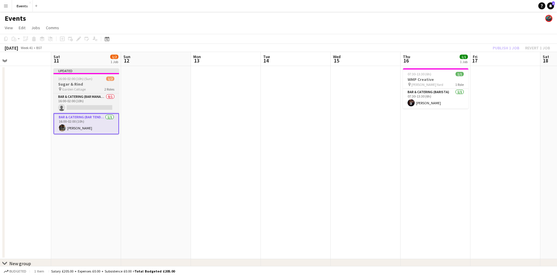
click at [67, 80] on span "16:00-02:00 (10h) (Sun)" at bounding box center [75, 79] width 34 height 4
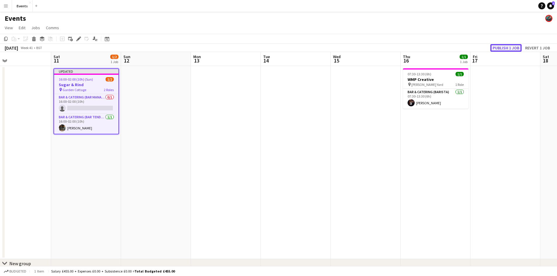
click at [504, 49] on button "Publish 1 job" at bounding box center [505, 48] width 31 height 8
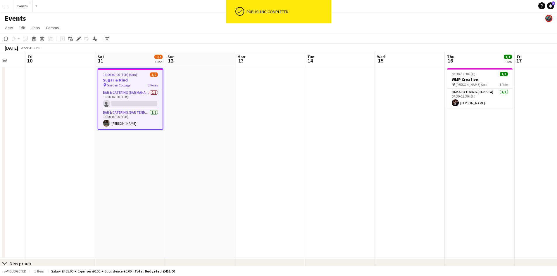
drag, startPoint x: 82, startPoint y: 178, endPoint x: 314, endPoint y: 201, distance: 233.2
click at [313, 200] on app-calendar-viewport "Wed 8 Thu 9 Fri 10 Sat 11 1/2 1 Job Sun 12 Mon 13 Tue 14 Wed 15 Thu 16 1/1 1 Jo…" at bounding box center [278, 169] width 557 height 234
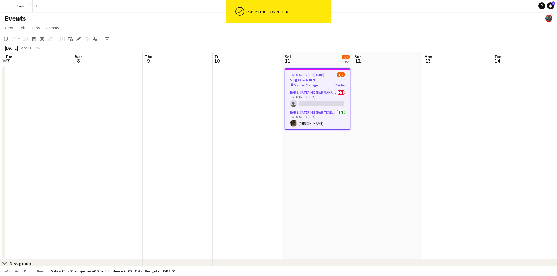
click at [295, 79] on h3 "Sugar & Rind" at bounding box center [317, 79] width 64 height 5
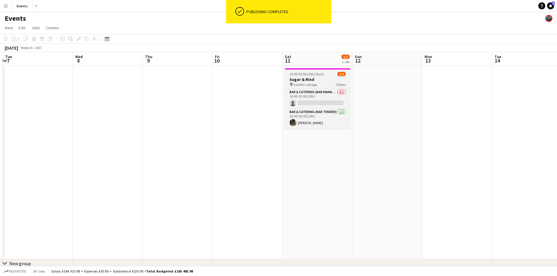
click at [306, 85] on span "Garden Cottage" at bounding box center [305, 84] width 24 height 4
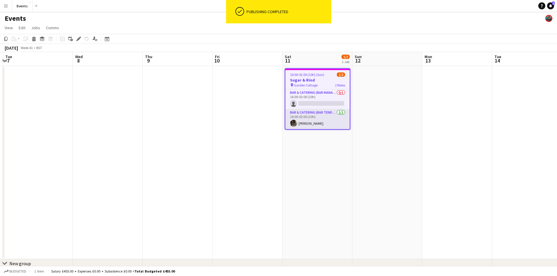
click at [303, 115] on app-card-role "Bar & Catering (Bar Tender) 1/1 16:00-02:00 (10h) Sreejith Sreedharan" at bounding box center [317, 119] width 64 height 20
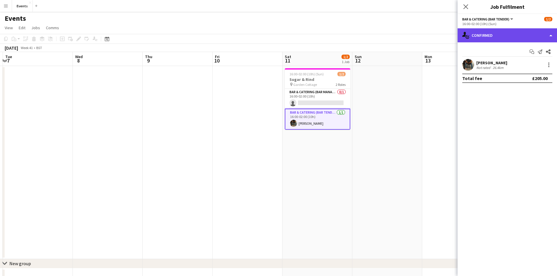
click at [522, 40] on div "single-neutral-actions-check-2 Confirmed" at bounding box center [507, 35] width 99 height 14
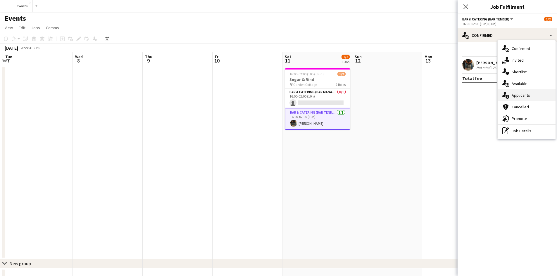
click at [518, 95] on div "single-neutral-actions-information Applicants" at bounding box center [527, 95] width 58 height 12
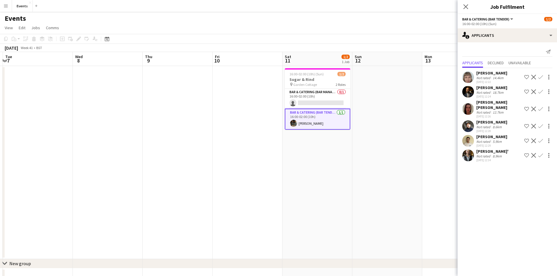
click at [461, 8] on div "Close pop-in" at bounding box center [466, 6] width 16 height 13
click at [463, 6] on icon "Close pop-in" at bounding box center [466, 7] width 6 height 6
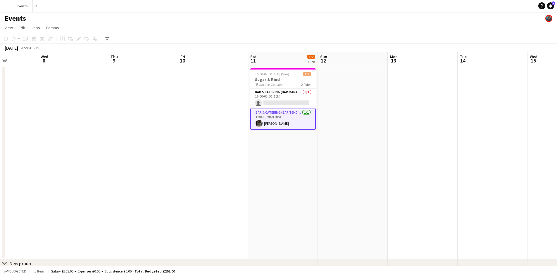
drag, startPoint x: 140, startPoint y: 158, endPoint x: 402, endPoint y: 184, distance: 263.6
click at [402, 184] on app-calendar-viewport "Sun 5 Mon 6 Tue 7 Wed 8 Thu 9 Fri 10 Sat 11 1/2 1 Job Sun 12 Mon 13 Tue 14 Wed …" at bounding box center [278, 169] width 557 height 234
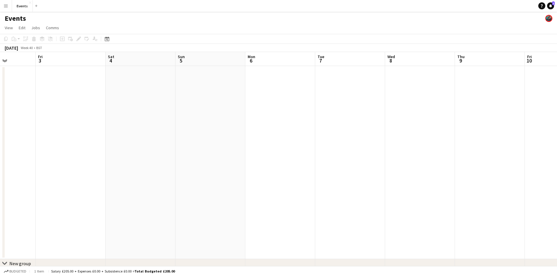
click at [340, 194] on app-calendar-viewport "Tue 30 Wed 1 Thu 2 Fri 3 Sat 4 Sun 5 Mon 6 Tue 7 Wed 8 Thu 9 Fri 10 Sat 11 1/2 …" at bounding box center [278, 169] width 557 height 234
drag, startPoint x: 271, startPoint y: 222, endPoint x: 280, endPoint y: 226, distance: 9.9
click at [279, 224] on app-calendar-viewport "Sat 27 Sun 28 Mon 29 Tue 30 Wed 1 Thu 2 Fri 3 Sat 4 Sun 5 Mon 6 Tue 7 Wed 8 Thu…" at bounding box center [278, 169] width 557 height 234
click at [331, 205] on app-calendar-viewport "Wed 24 Thu 25 1/2 1 Job Fri 26 Sat 27 Sun 28 Mon 29 Tue 30 Wed 1 Thu 2 Fri 3 Sa…" at bounding box center [278, 169] width 557 height 234
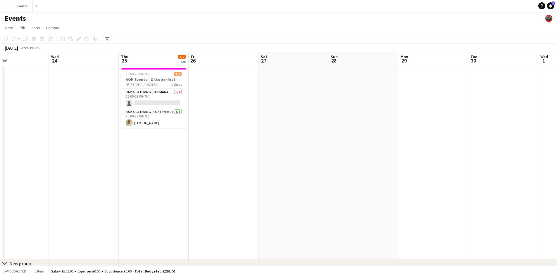
drag, startPoint x: 246, startPoint y: 202, endPoint x: 290, endPoint y: 199, distance: 44.0
click at [351, 202] on app-calendar-viewport "Sun 21 Mon 22 Tue 23 Wed 24 Thu 25 1/2 1 Job Fri 26 Sat 27 Sun 28 Mon 29 Tue 30…" at bounding box center [278, 169] width 557 height 234
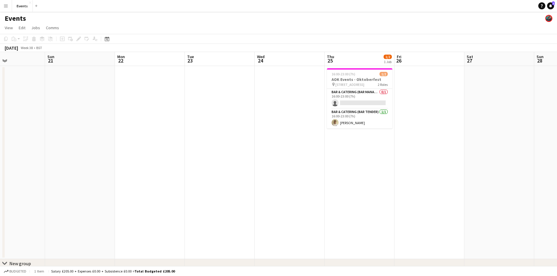
drag, startPoint x: 256, startPoint y: 192, endPoint x: 296, endPoint y: 200, distance: 40.2
click at [348, 199] on app-calendar-viewport "Thu 18 Fri 19 Sat 20 Sun 21 Mon 22 Tue 23 Wed 24 Thu 25 1/2 1 Job Fri 26 Sat 27…" at bounding box center [278, 169] width 557 height 234
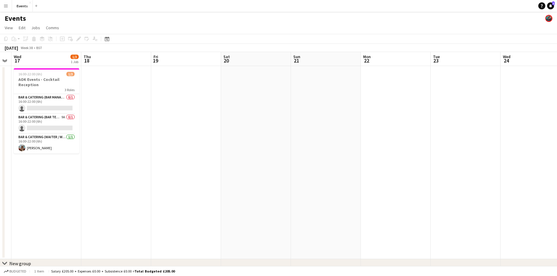
drag, startPoint x: 204, startPoint y: 193, endPoint x: 432, endPoint y: 194, distance: 228.0
click at [443, 193] on app-calendar-viewport "Mon 15 Tue 16 Wed 17 1/3 1 Job Thu 18 Fri 19 Sat 20 Sun 21 Mon 22 Tue 23 Wed 24…" at bounding box center [278, 169] width 557 height 234
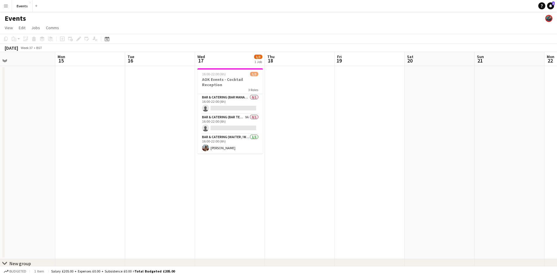
click at [232, 193] on app-calendar-viewport "Fri 12 Sat 13 Sun 14 Mon 15 Tue 16 Wed 17 1/3 1 Job Thu 18 Fri 19 Sat 20 Sun 21…" at bounding box center [278, 169] width 557 height 234
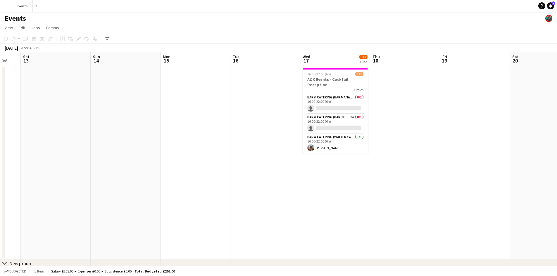
click at [200, 194] on app-calendar-viewport "Thu 11 Fri 12 Sat 13 Sun 14 Mon 15 Tue 16 Wed 17 1/3 1 Job Thu 18 Fri 19 Sat 20…" at bounding box center [278, 169] width 557 height 234
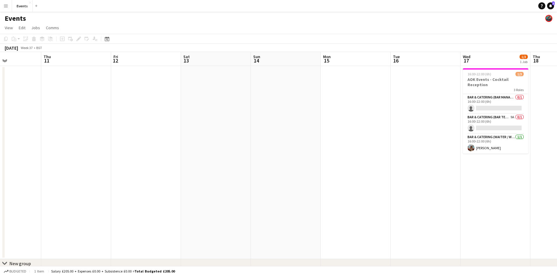
click at [276, 182] on app-calendar-viewport "Mon 8 Tue 9 Wed 10 Thu 11 Fri 12 Sat 13 Sun 14 Mon 15 Tue 16 Wed 17 1/3 1 Job T…" at bounding box center [278, 169] width 557 height 234
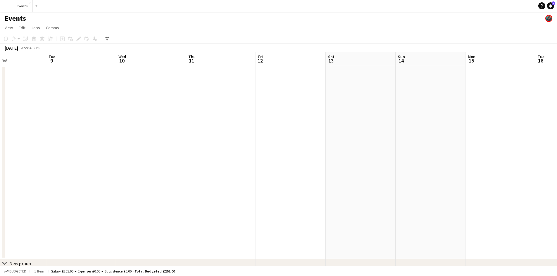
drag, startPoint x: 89, startPoint y: 162, endPoint x: 243, endPoint y: 170, distance: 153.4
click at [249, 169] on app-calendar-viewport "Sat 6 5/5 2 Jobs Sun 7 2/2 1 Job Mon 8 Tue 9 Wed 10 Thu 11 Fri 12 Sat 13 Sun 14…" at bounding box center [278, 169] width 557 height 234
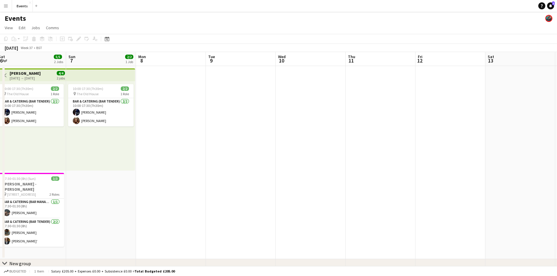
click at [282, 156] on app-calendar-viewport "Thu 4 Fri 5 Sat 6 5/5 2 Jobs Sun 7 2/2 1 Job Mon 8 Tue 9 Wed 10 Thu 11 Fri 12 S…" at bounding box center [278, 169] width 557 height 234
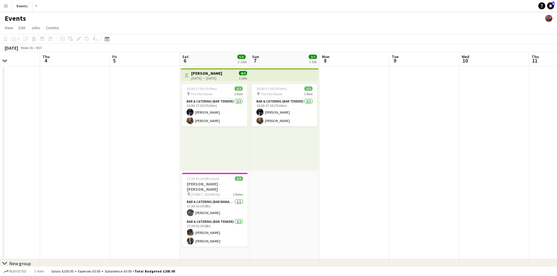
drag, startPoint x: 194, startPoint y: 165, endPoint x: 207, endPoint y: 165, distance: 12.6
click at [206, 165] on app-calendar-viewport "Mon 1 Tue 2 Wed 3 Thu 4 Fri 5 Sat 6 5/5 2 Jobs Sun 7 2/2 1 Job Mon 8 Tue 9 Wed …" at bounding box center [278, 169] width 557 height 234
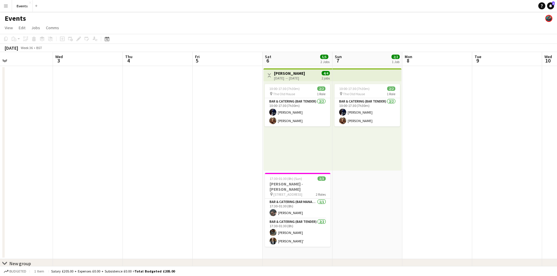
drag, startPoint x: 70, startPoint y: 166, endPoint x: 196, endPoint y: 149, distance: 127.2
click at [195, 149] on app-calendar-viewport "Sun 31 1/1 1 Job Mon 1 Tue 2 Wed 3 Thu 4 Fri 5 Sat 6 5/5 2 Jobs Sun 7 2/2 1 Job…" at bounding box center [278, 169] width 557 height 234
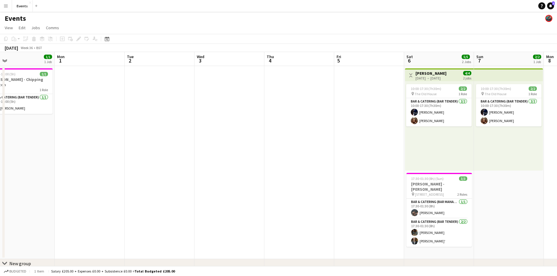
drag, startPoint x: 166, startPoint y: 149, endPoint x: 241, endPoint y: 150, distance: 75.7
click at [242, 149] on app-calendar-viewport "Fri 29 3/3 1 Job Sat 30 9/9 2 Jobs Sun 31 1/1 1 Job Mon 1 Tue 2 Wed 3 Thu 4 Fri…" at bounding box center [278, 169] width 557 height 234
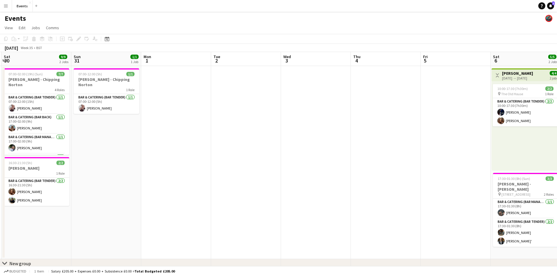
click at [127, 152] on app-date-cell "07:00-12:00 (5h) 1/1 Henry Bonas - Chipping Norton 1 Role Bar & Catering (Bar T…" at bounding box center [106, 162] width 70 height 193
drag, startPoint x: 130, startPoint y: 152, endPoint x: 244, endPoint y: 152, distance: 113.7
click at [211, 152] on app-calendar-viewport "Thu 28 1/1 1 Job Fri 29 3/3 1 Job Sat 30 9/9 2 Jobs Sun 31 1/1 1 Job Mon 1 Tue …" at bounding box center [278, 169] width 557 height 234
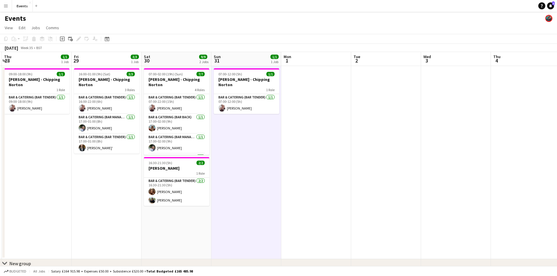
scroll to position [0, 195]
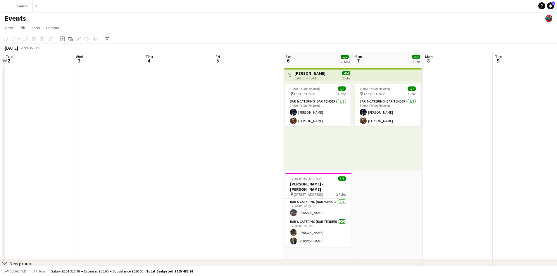
drag, startPoint x: 440, startPoint y: 177, endPoint x: 193, endPoint y: 162, distance: 247.8
click at [186, 164] on app-calendar-viewport "Sat 30 9/9 2 Jobs Sun 31 1/1 1 Job Mon 1 Tue 2 Wed 3 Thu 4 Fri 5 Sat 6 5/5 2 Jo…" at bounding box center [278, 169] width 557 height 234
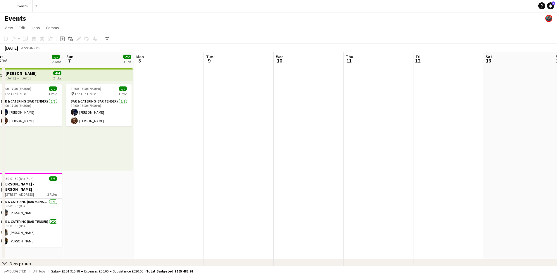
drag, startPoint x: 450, startPoint y: 189, endPoint x: 211, endPoint y: 169, distance: 239.4
click at [208, 172] on app-calendar-viewport "Wed 3 Thu 4 Fri 5 Sat 6 5/5 2 Jobs Sun 7 2/2 1 Job Mon 8 Tue 9 Wed 10 Thu 11 Fr…" at bounding box center [278, 169] width 557 height 234
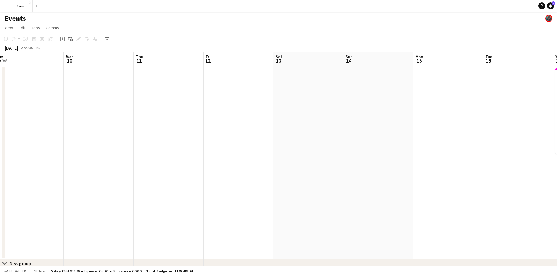
drag, startPoint x: 298, startPoint y: 170, endPoint x: 314, endPoint y: 169, distance: 16.1
click at [264, 171] on app-calendar-viewport "Sat 6 5/5 2 Jobs Sun 7 2/2 1 Job Mon 8 Tue 9 Wed 10 Thu 11 Fri 12 Sat 13 Sun 14…" at bounding box center [278, 169] width 557 height 234
drag, startPoint x: 467, startPoint y: 187, endPoint x: 251, endPoint y: 165, distance: 218.1
click at [248, 166] on app-calendar-viewport "Sat 6 5/5 2 Jobs Sun 7 2/2 1 Job Mon 8 Tue 9 Wed 10 Thu 11 Fri 12 Sat 13 Sun 14…" at bounding box center [278, 169] width 557 height 234
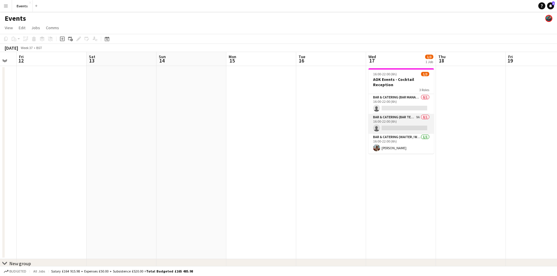
click at [386, 120] on app-card-role "Bar & Catering (Bar Tender) 9A 0/1 16:00-22:00 (6h) single-neutral-actions" at bounding box center [400, 124] width 65 height 20
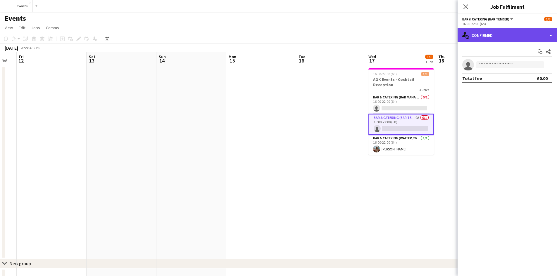
click at [483, 39] on div "single-neutral-actions-check-2 Confirmed" at bounding box center [507, 35] width 99 height 14
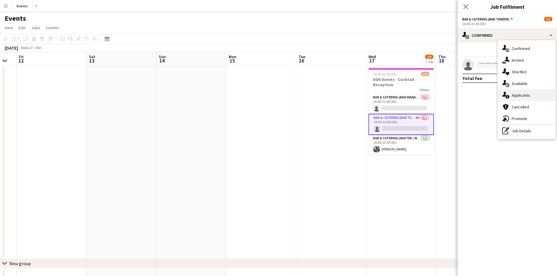
click at [517, 93] on div "single-neutral-actions-information Applicants" at bounding box center [527, 95] width 58 height 12
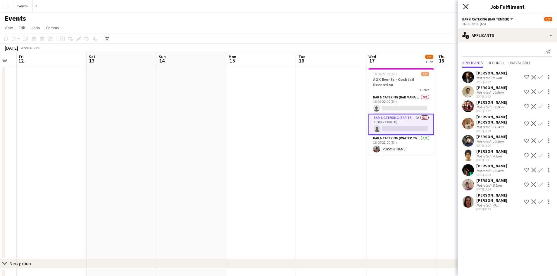
click at [467, 6] on icon "Close pop-in" at bounding box center [466, 7] width 6 height 6
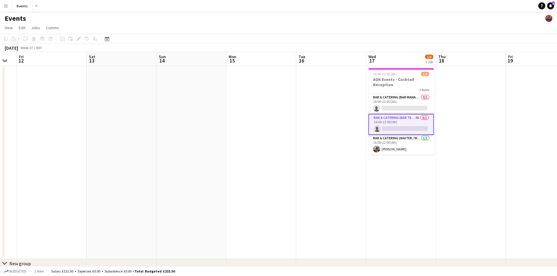
click at [410, 122] on app-card-role "Bar & Catering (Bar Tender) 9A 0/1 16:00-22:00 (6h) single-neutral-actions" at bounding box center [400, 124] width 65 height 21
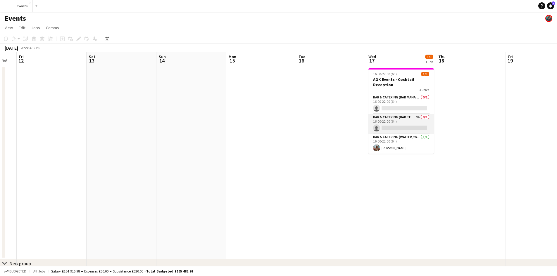
scroll to position [0, 193]
click at [410, 122] on app-card-role "Bar & Catering (Bar Tender) 9A 0/1 16:00-22:00 (6h) single-neutral-actions" at bounding box center [400, 124] width 65 height 20
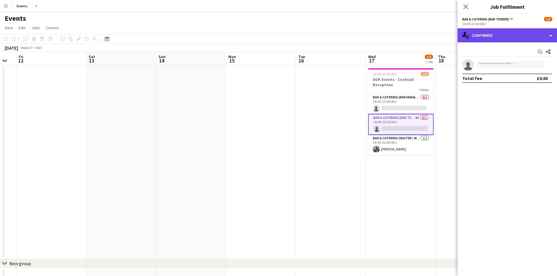
click at [484, 33] on div "single-neutral-actions-check-2 Confirmed" at bounding box center [507, 35] width 99 height 14
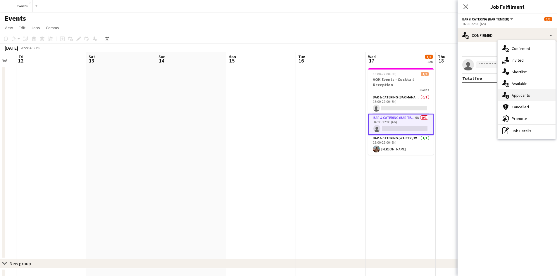
click at [510, 94] on div "single-neutral-actions-information Applicants" at bounding box center [527, 95] width 58 height 12
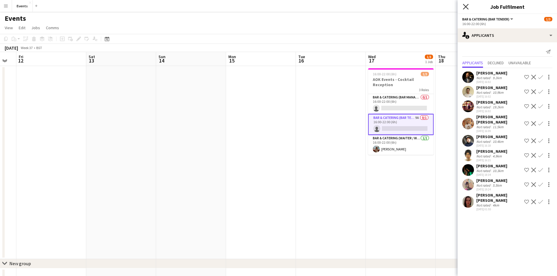
click at [466, 4] on icon "Close pop-in" at bounding box center [466, 7] width 6 height 6
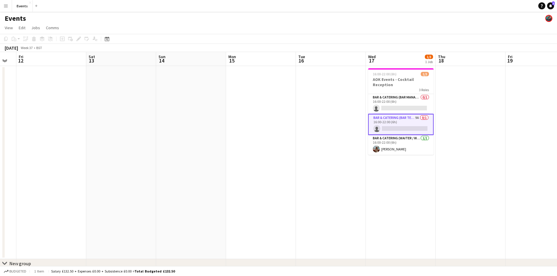
click at [410, 129] on app-card-role "Bar & Catering (Bar Tender) 9A 0/1 16:00-22:00 (6h) single-neutral-actions" at bounding box center [400, 124] width 65 height 21
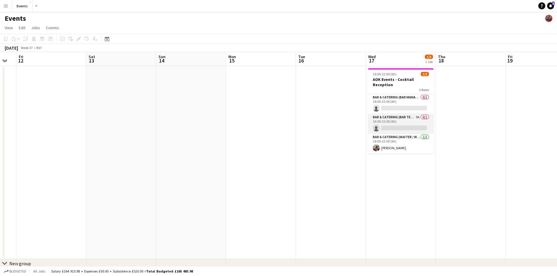
click at [397, 125] on app-card-role "Bar & Catering (Bar Tender) 9A 0/1 16:00-22:00 (6h) single-neutral-actions" at bounding box center [400, 124] width 65 height 20
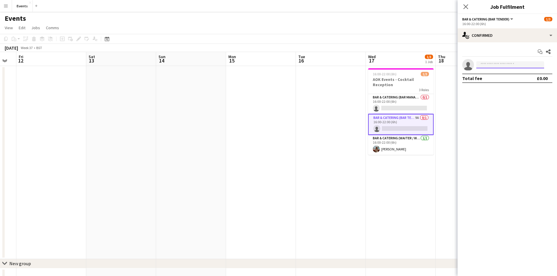
click at [480, 65] on input at bounding box center [510, 64] width 68 height 7
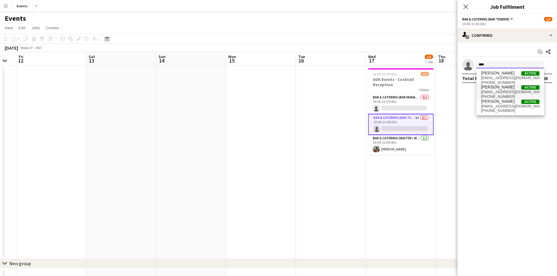
type input "****"
click at [504, 94] on span "matteo.basso1312@icloud.com" at bounding box center [510, 92] width 58 height 5
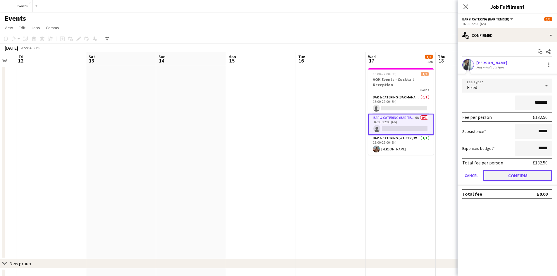
click at [512, 177] on button "Confirm" at bounding box center [517, 176] width 69 height 12
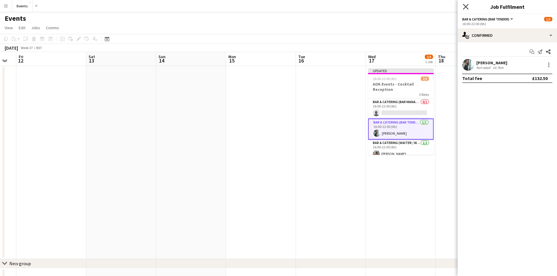
click at [468, 8] on icon at bounding box center [466, 7] width 6 height 6
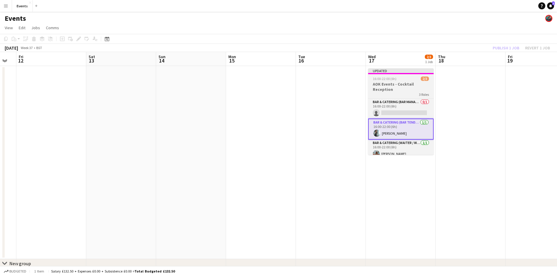
click at [401, 84] on h3 "AOK Events - Cocktail Reception" at bounding box center [400, 87] width 65 height 11
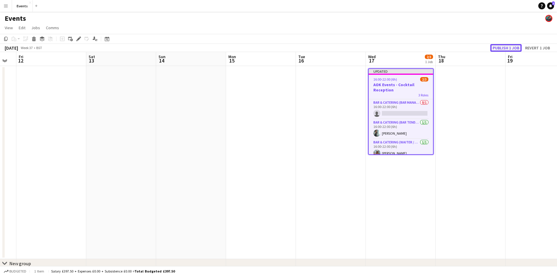
click at [505, 46] on button "Publish 1 job" at bounding box center [505, 48] width 31 height 8
